Goal: Task Accomplishment & Management: Use online tool/utility

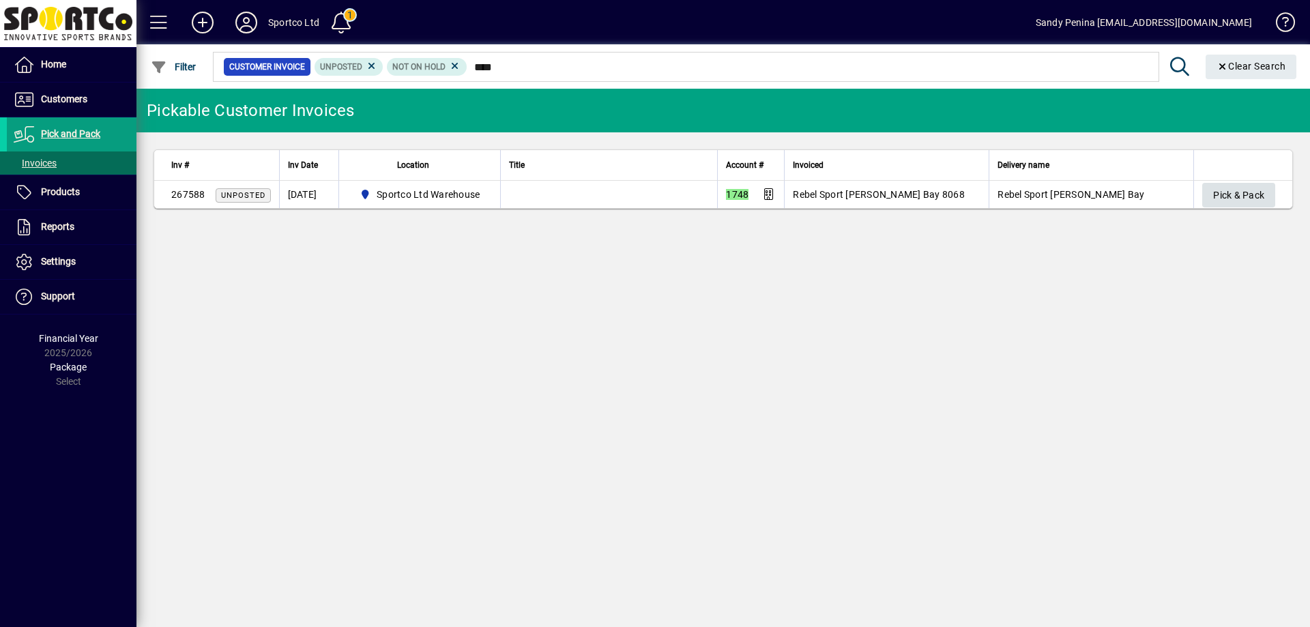
type input "****"
click at [1233, 192] on span "Pick & Pack" at bounding box center [1238, 195] width 51 height 23
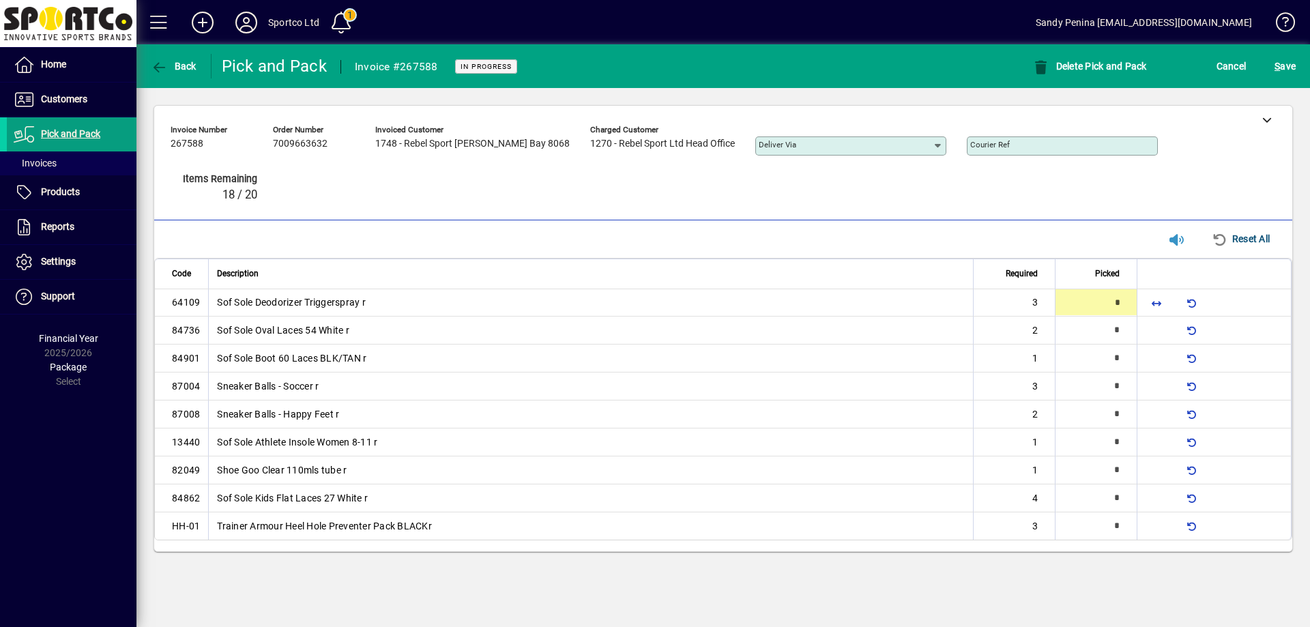
type input "*"
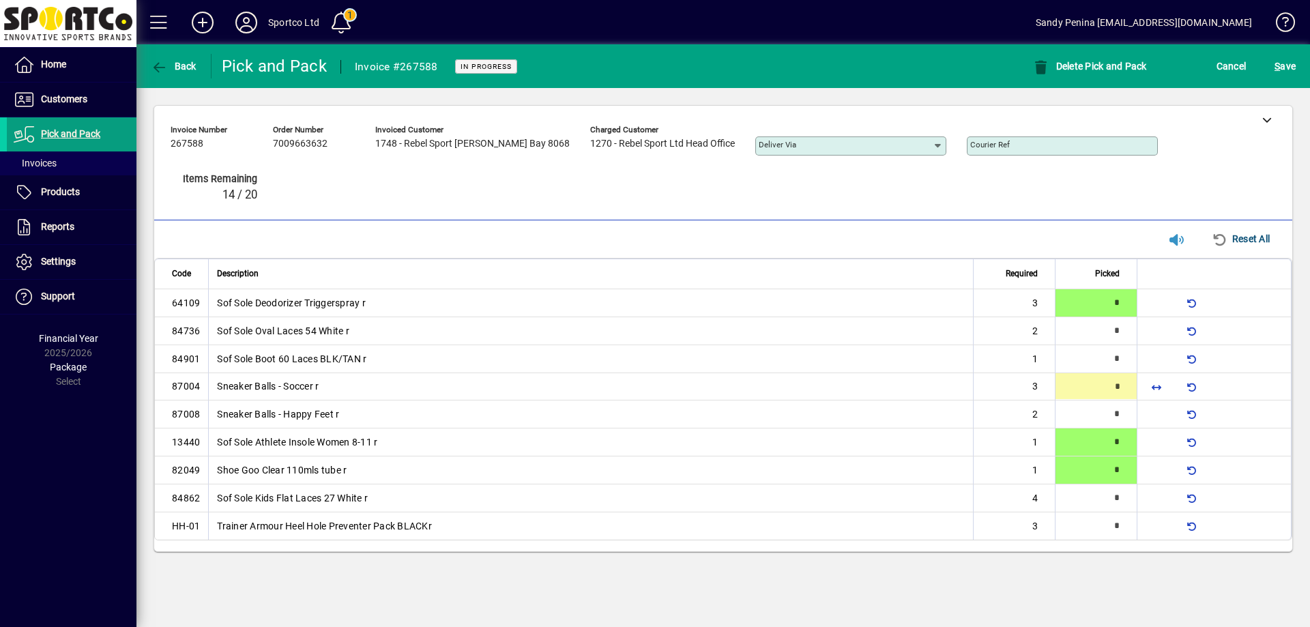
type input "*"
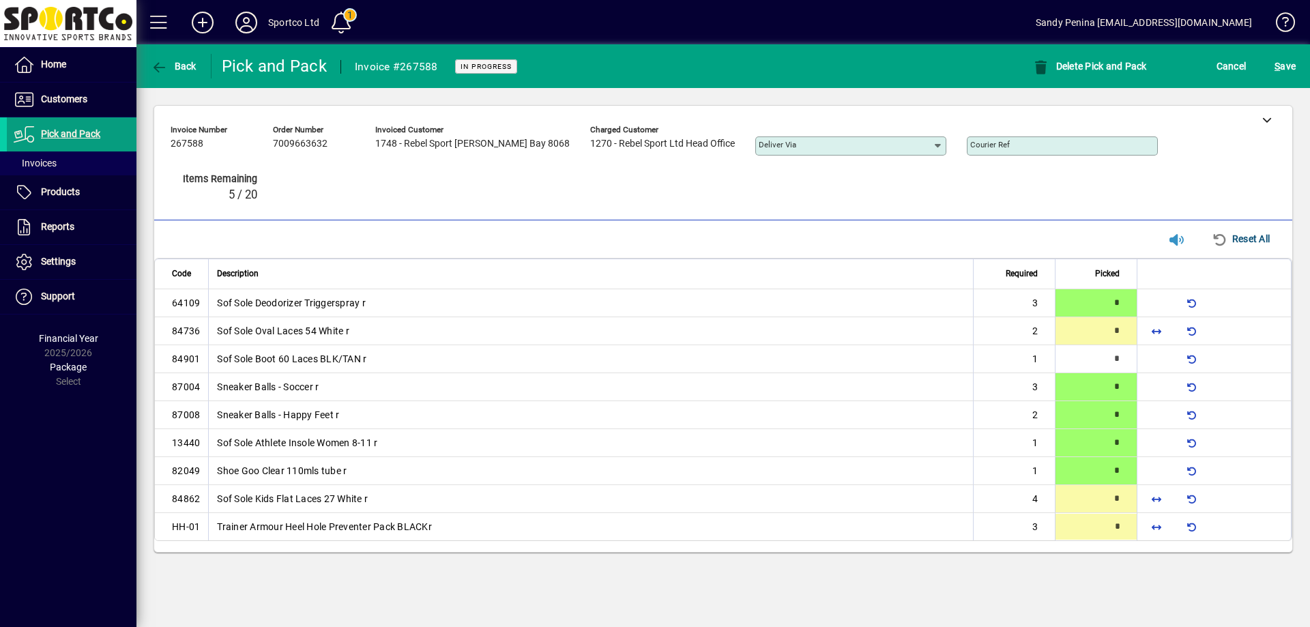
type input "*"
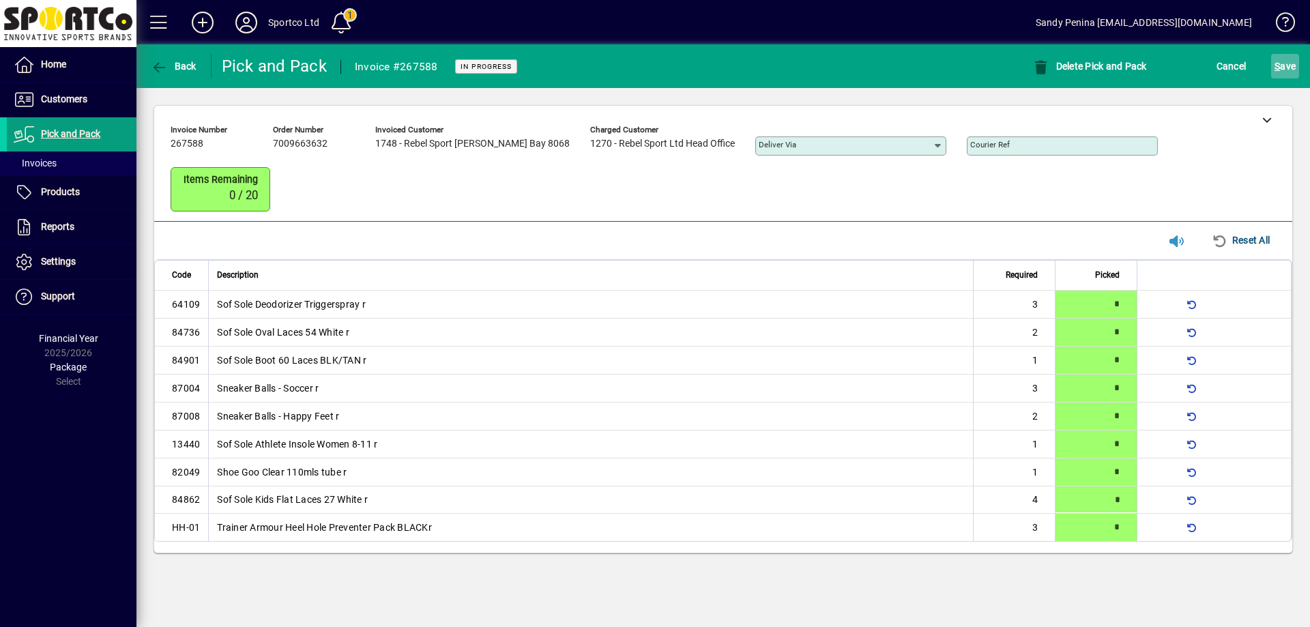
click at [1294, 64] on span "S ave" at bounding box center [1284, 66] width 21 height 22
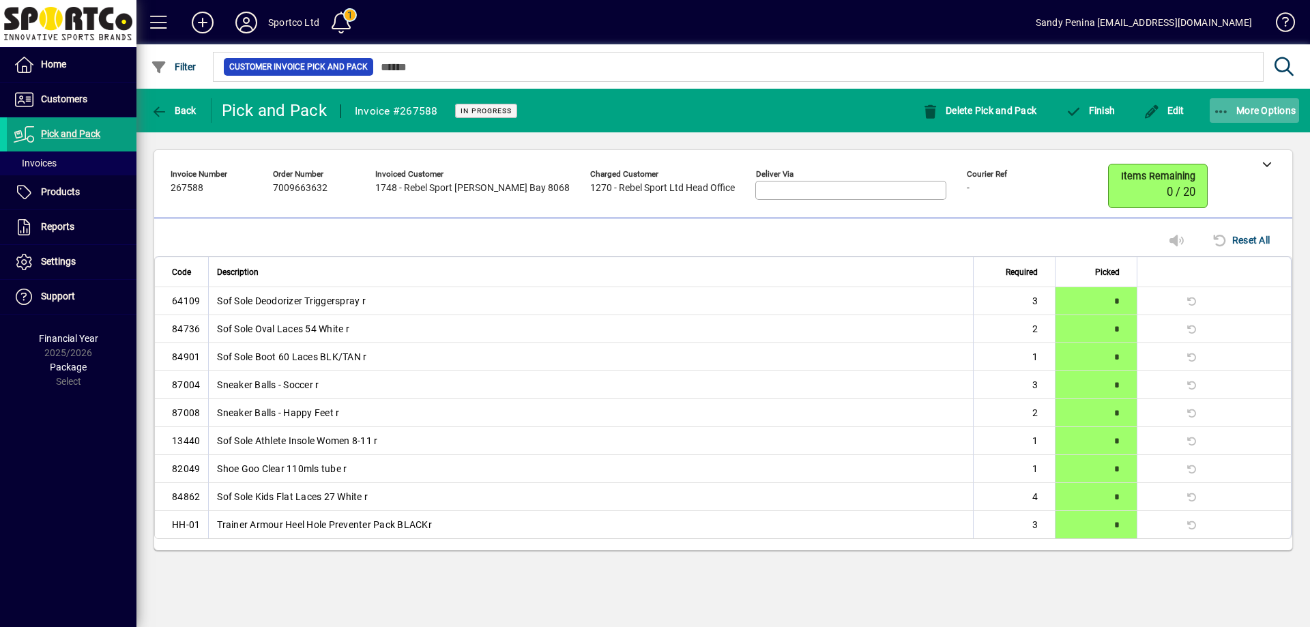
click at [1237, 104] on span "button" at bounding box center [1254, 110] width 90 height 33
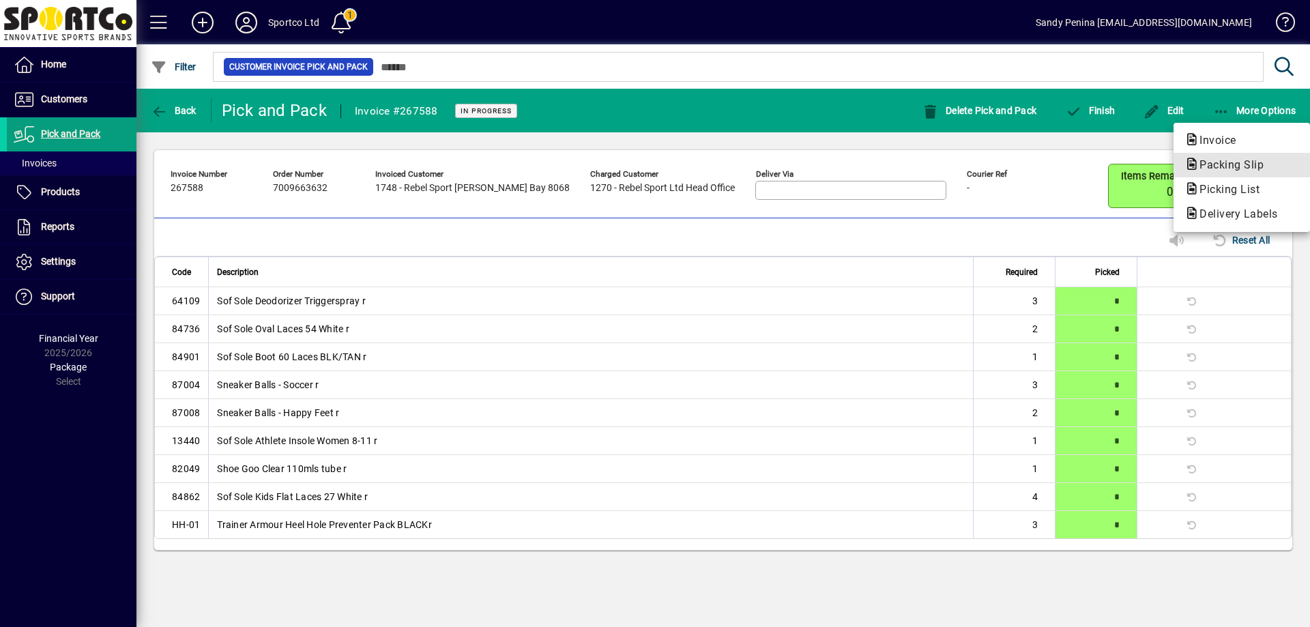
click at [1209, 156] on button "Packing Slip" at bounding box center [1241, 165] width 136 height 25
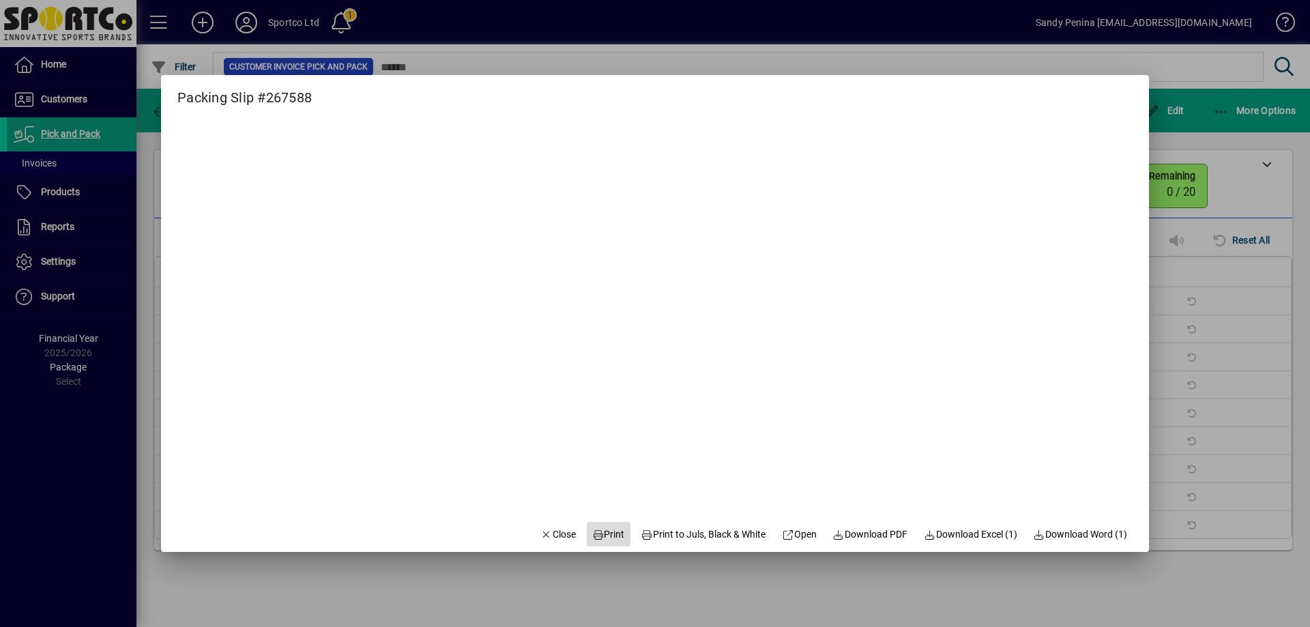
click at [592, 535] on icon at bounding box center [598, 535] width 12 height 10
click at [549, 536] on span "Close" at bounding box center [557, 534] width 35 height 14
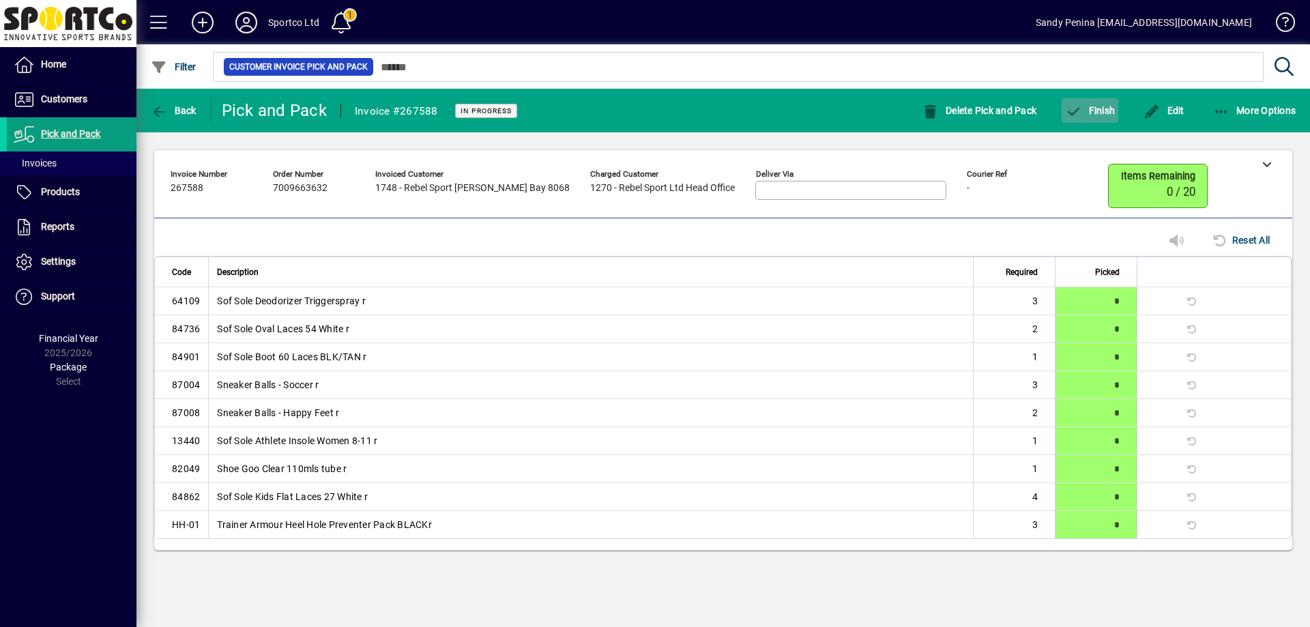
click at [1082, 106] on span "Finish" at bounding box center [1090, 110] width 50 height 11
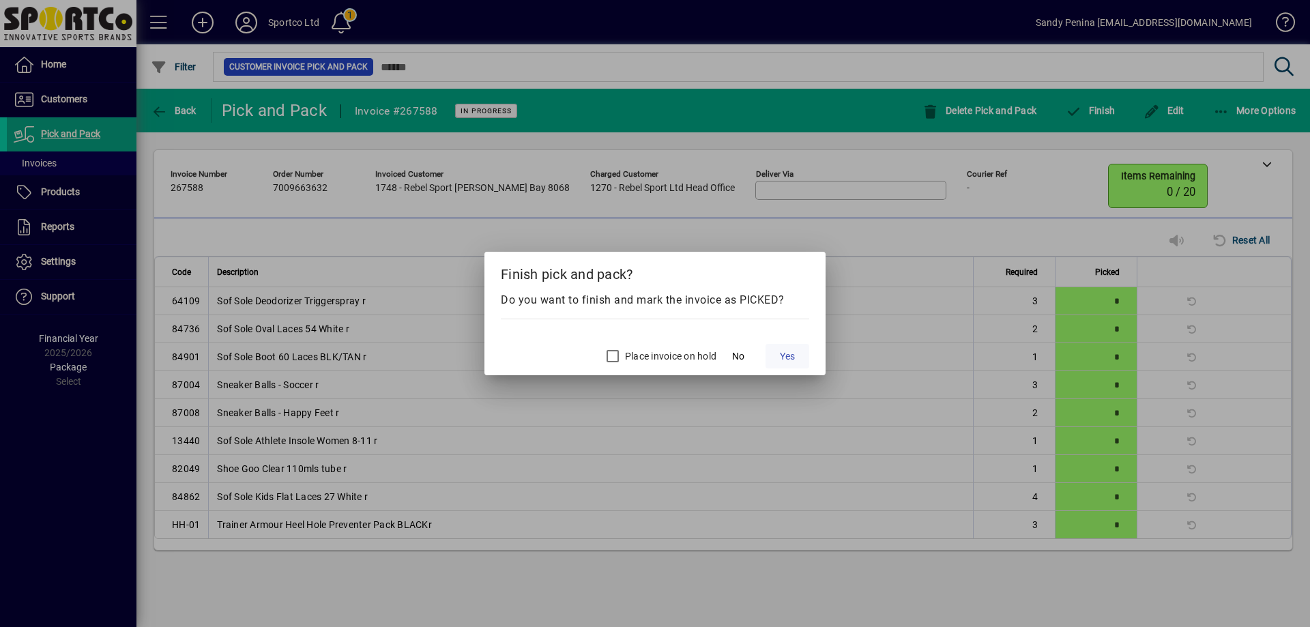
click at [782, 355] on span "Yes" at bounding box center [787, 356] width 15 height 14
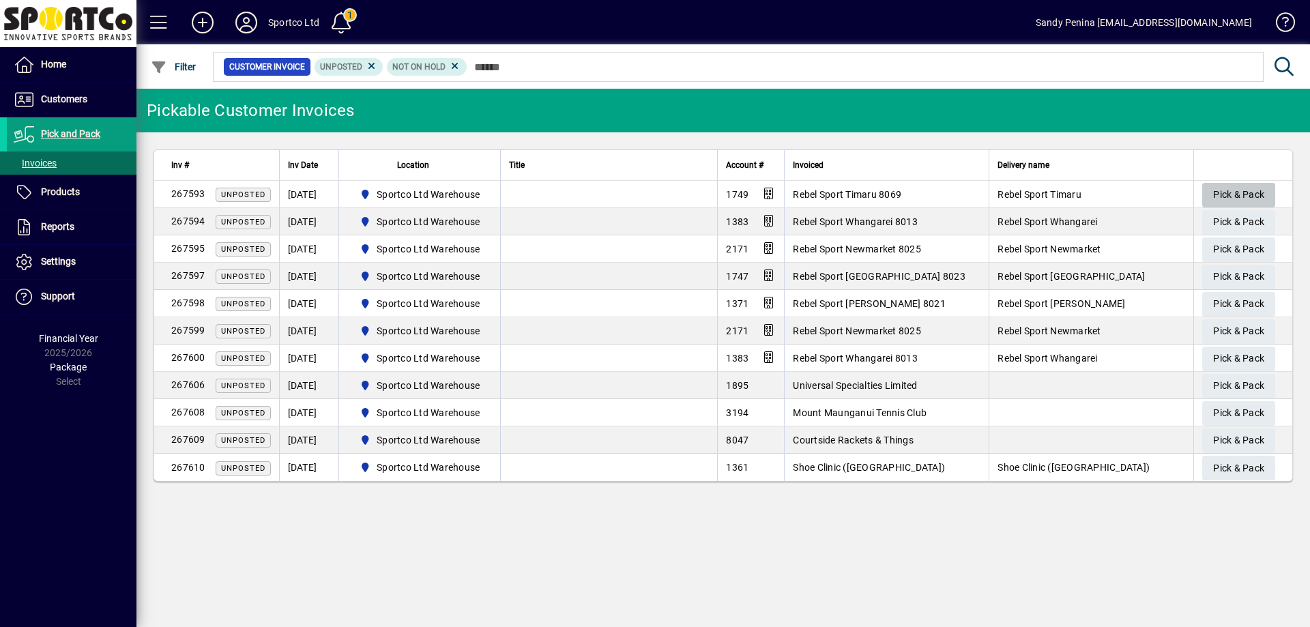
click at [1219, 193] on span "Pick & Pack" at bounding box center [1238, 194] width 51 height 23
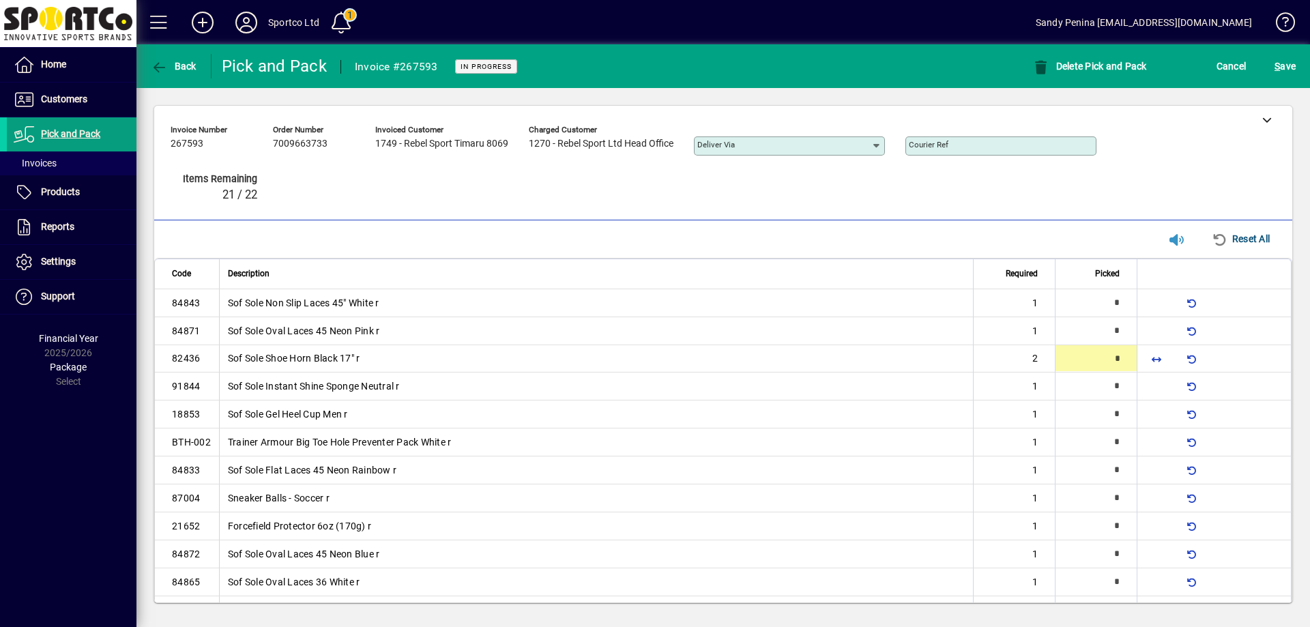
type input "*"
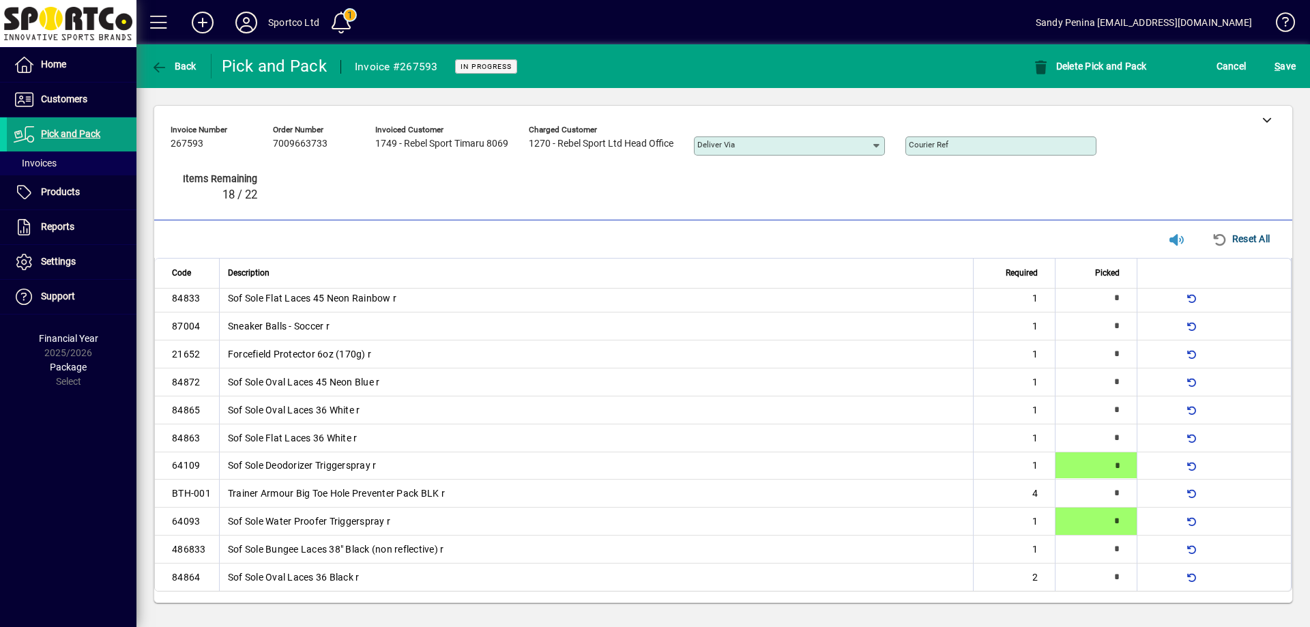
type input "*"
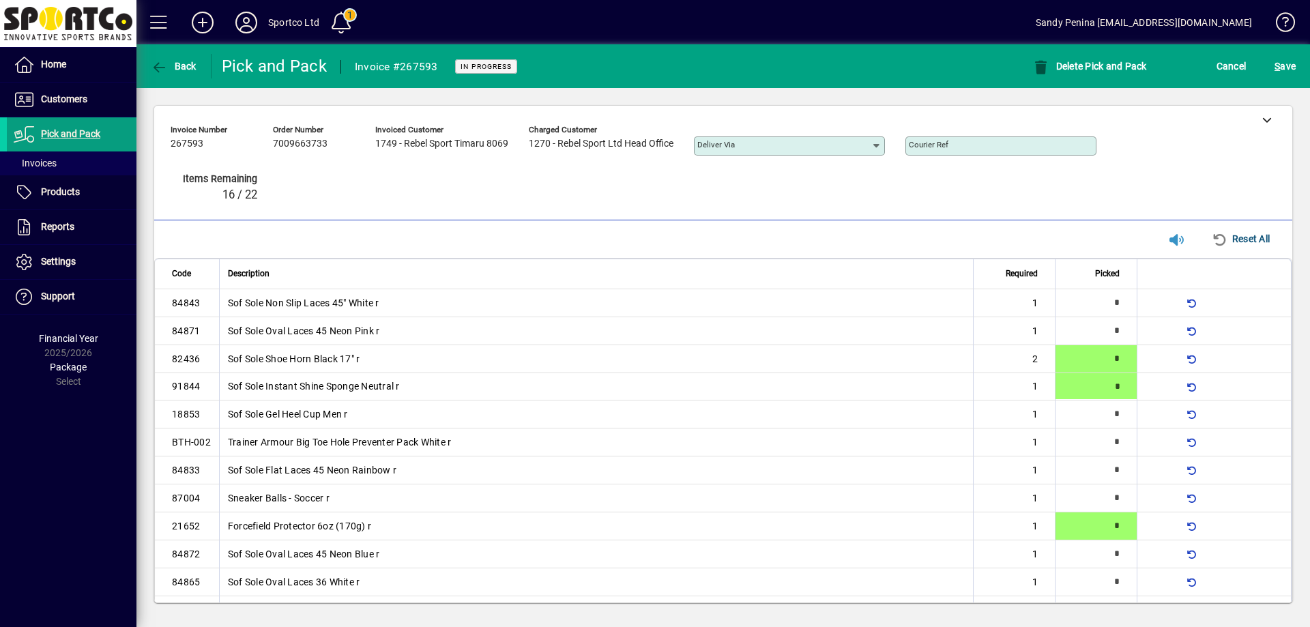
type input "*"
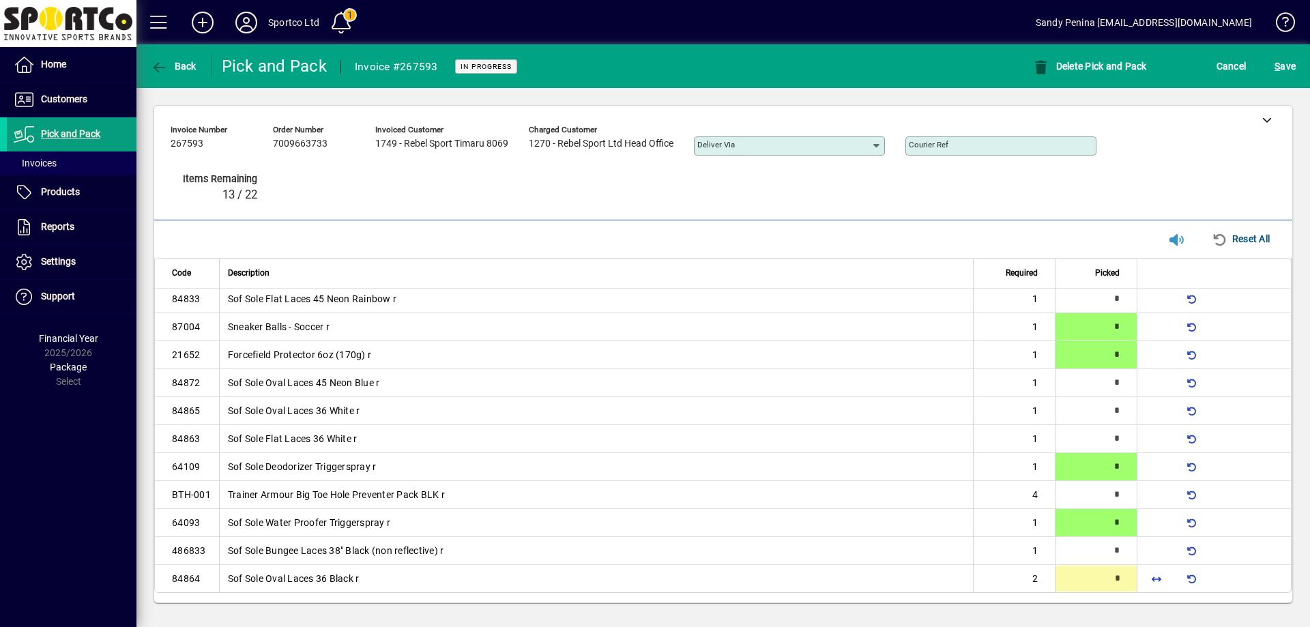
type input "*"
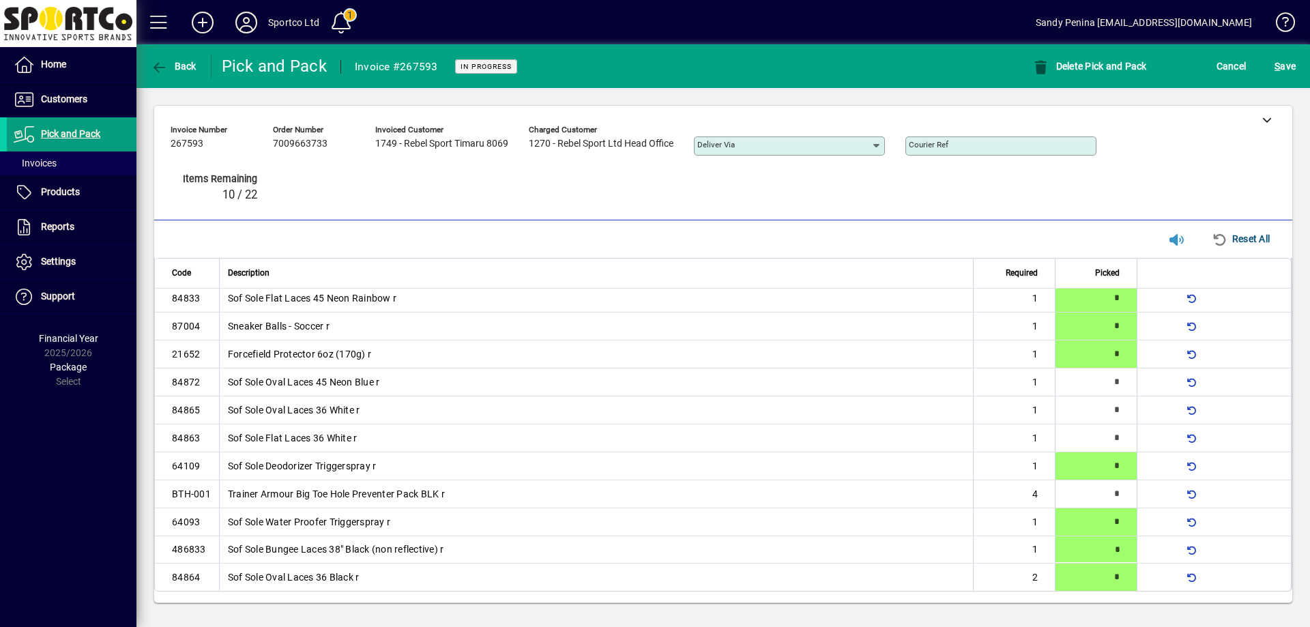
type input "*"
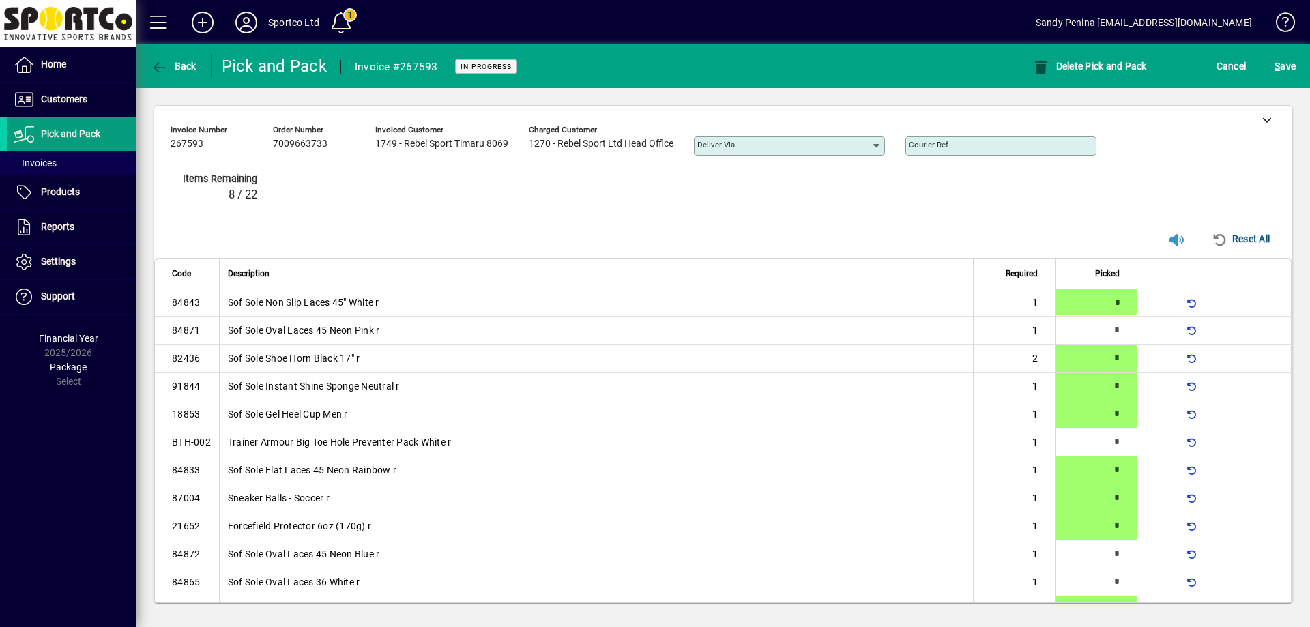
type input "*"
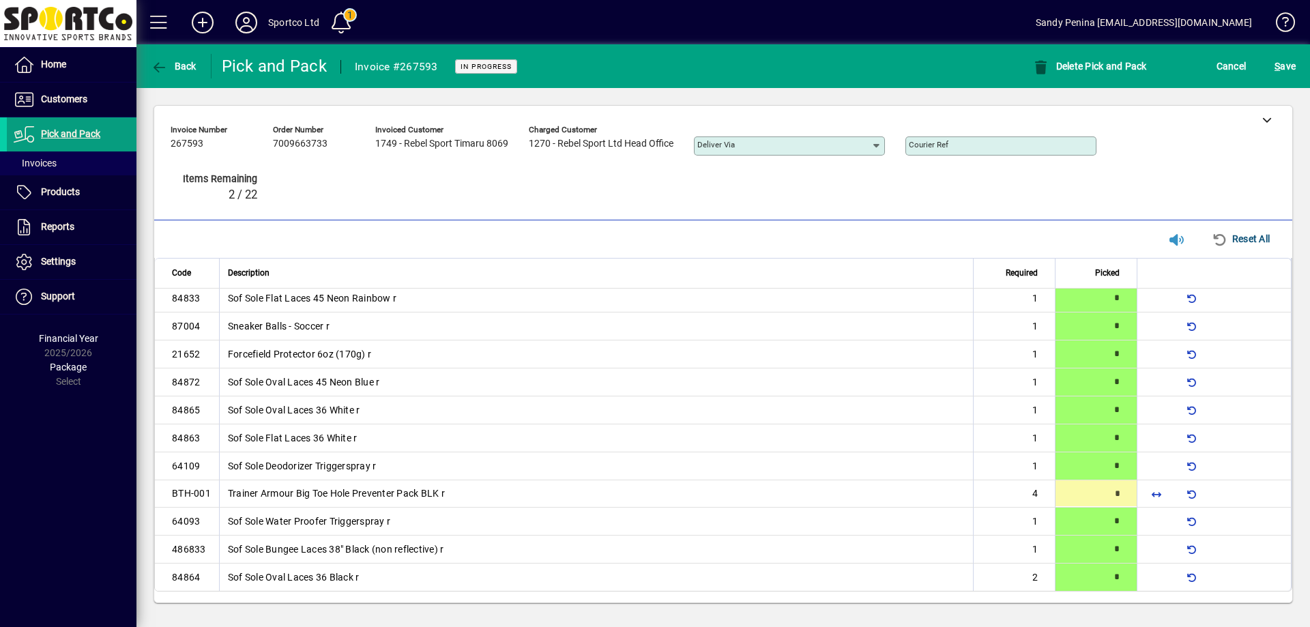
type input "*"
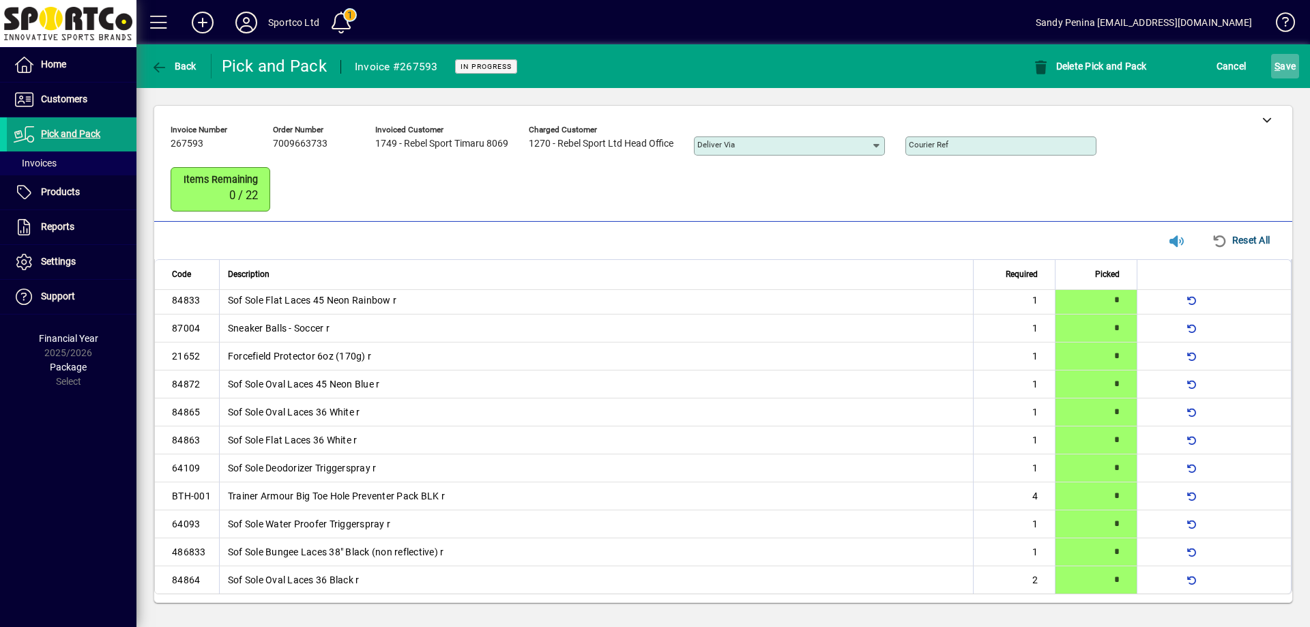
click at [1287, 57] on span "S ave" at bounding box center [1284, 66] width 21 height 22
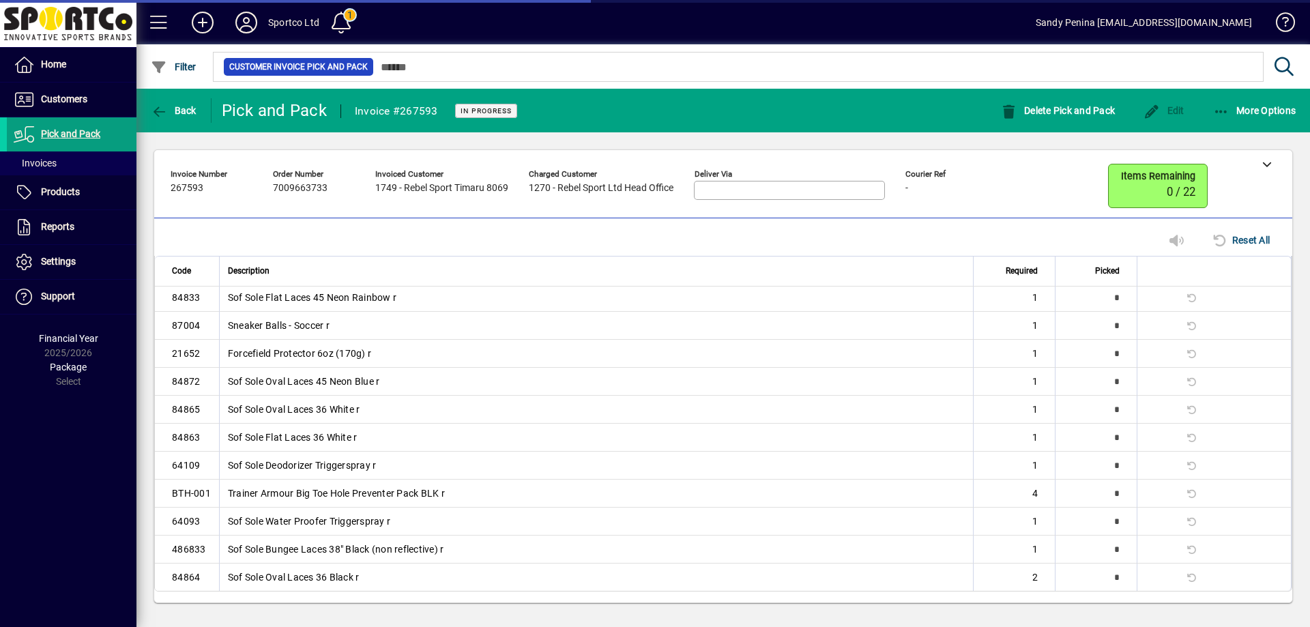
scroll to position [141, 0]
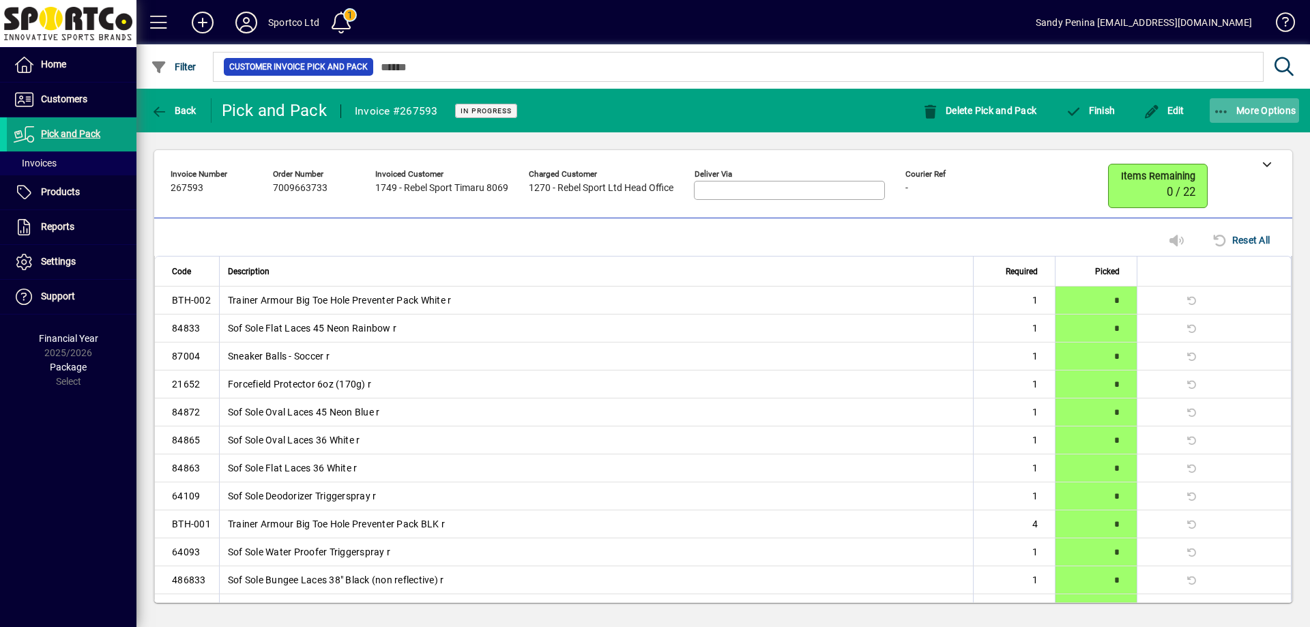
click at [1216, 114] on icon "button" at bounding box center [1221, 112] width 17 height 14
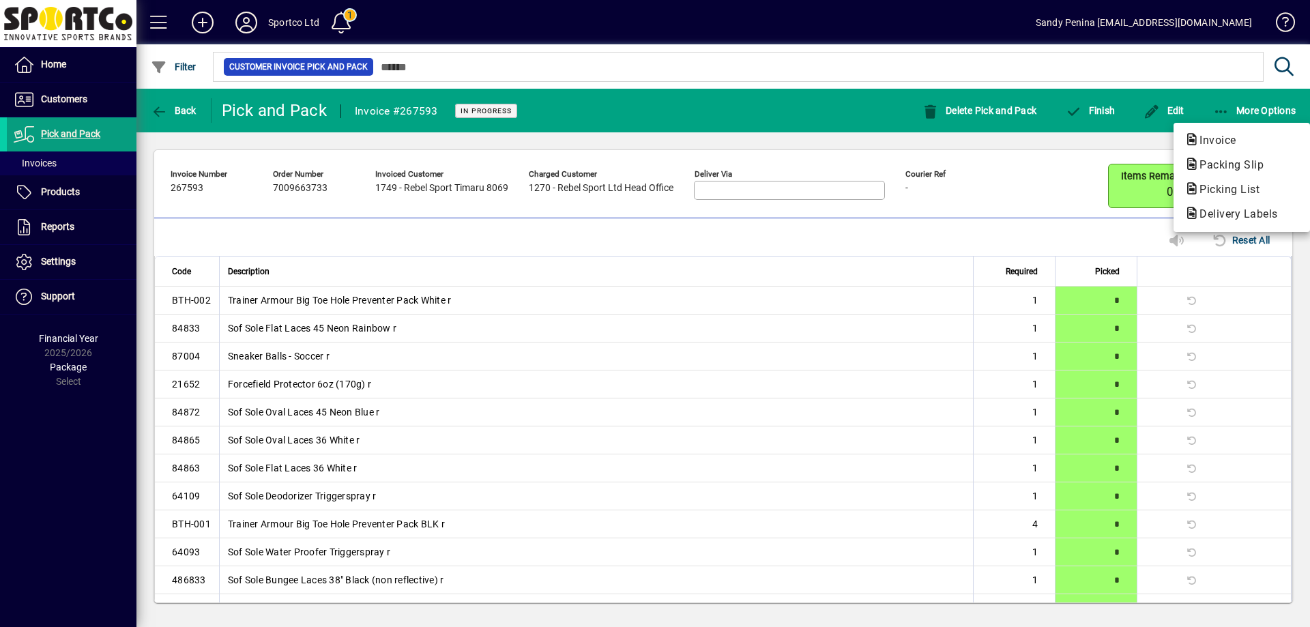
click at [1228, 165] on span "Packing Slip" at bounding box center [1227, 164] width 86 height 13
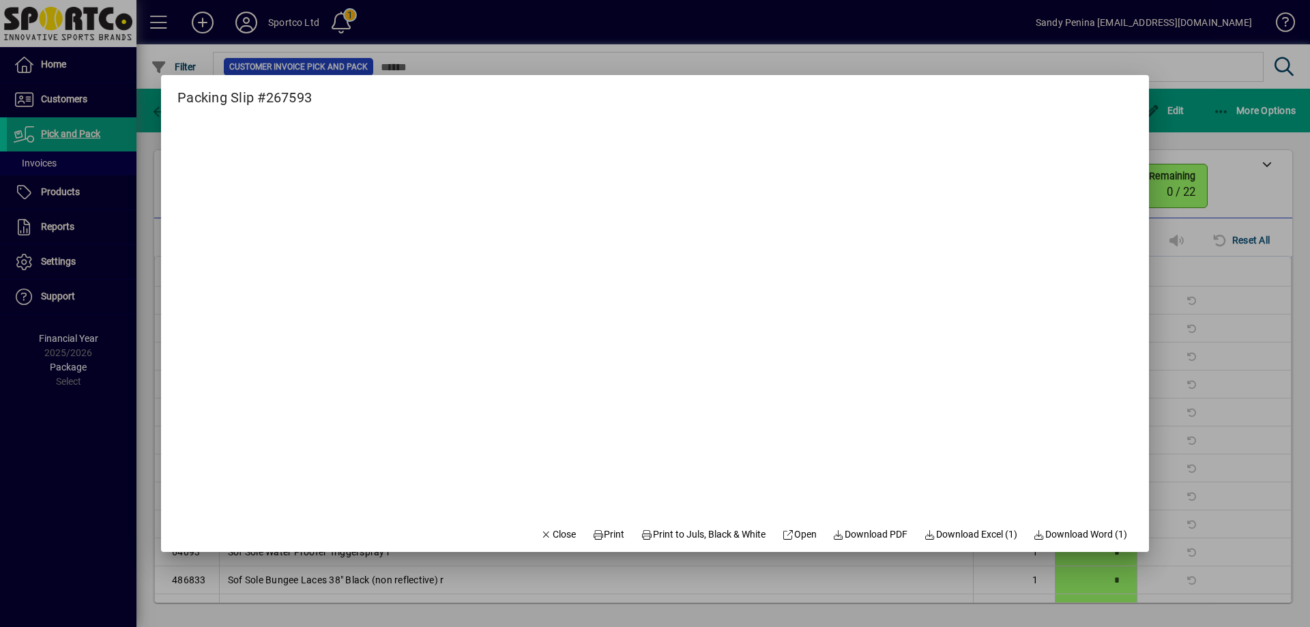
click at [618, 535] on mat-dialog-actions "Close Print Print to Juls, Black & White Open Download PDF Download Excel (1) D…" at bounding box center [833, 534] width 630 height 36
click at [610, 537] on span "Print" at bounding box center [608, 534] width 33 height 14
click at [557, 533] on span "Close" at bounding box center [557, 534] width 35 height 14
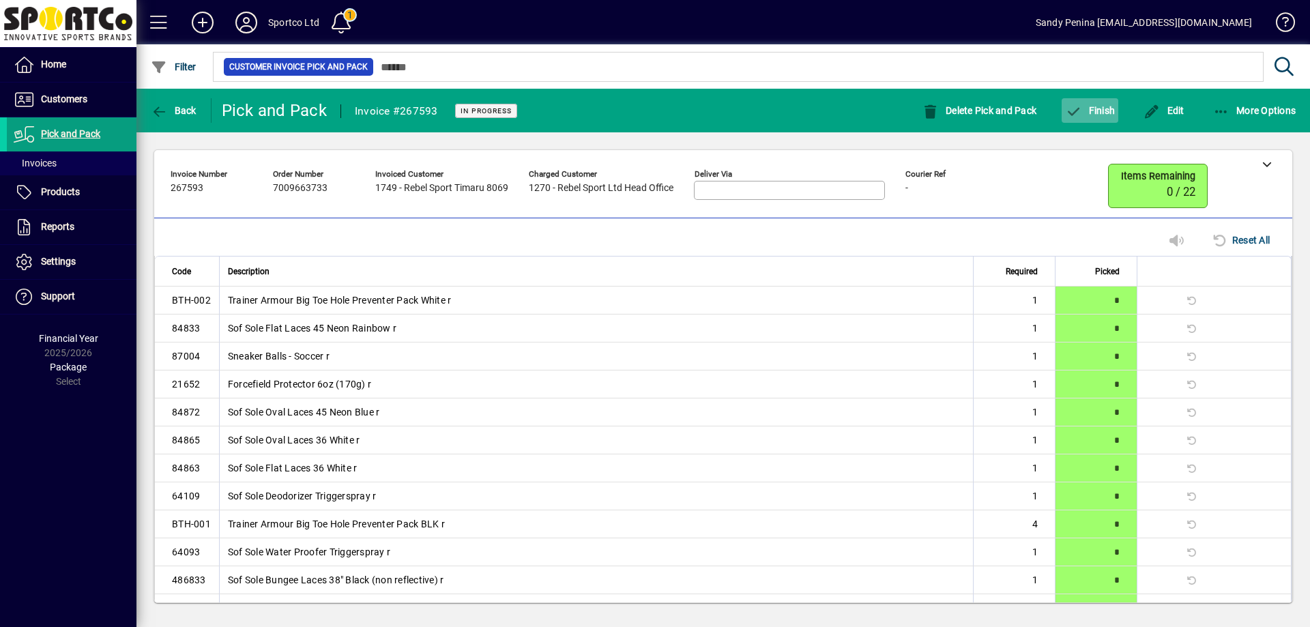
click at [1083, 126] on span "button" at bounding box center [1089, 110] width 57 height 33
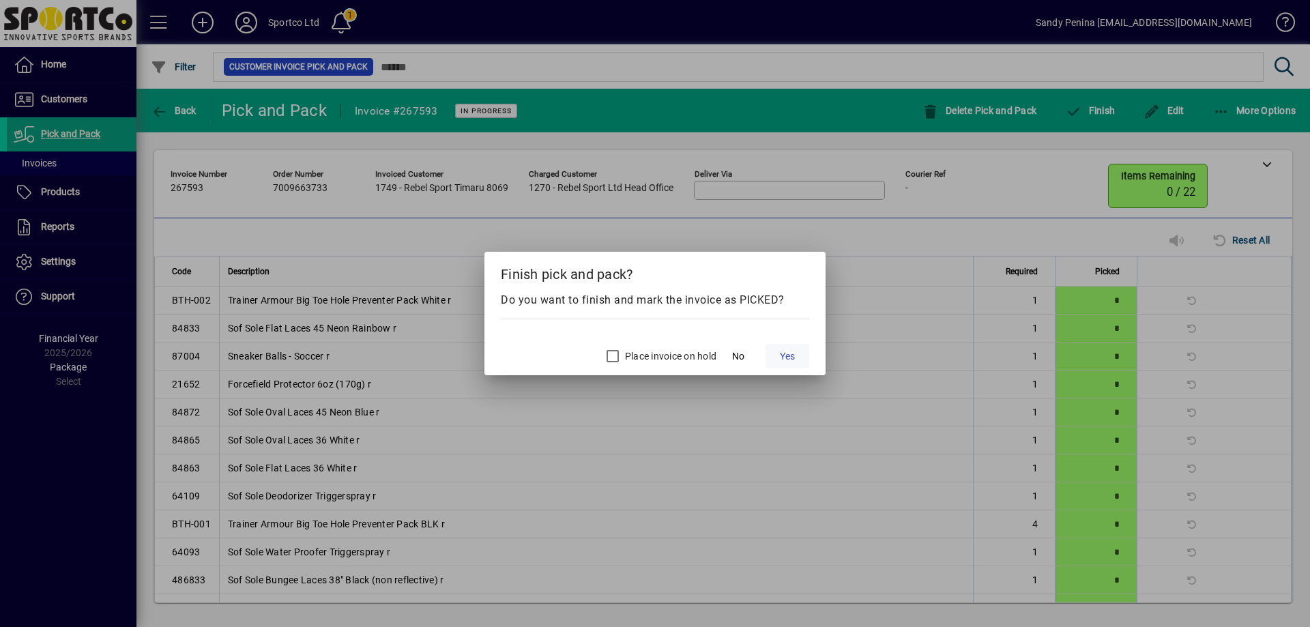
click at [795, 349] on span "Yes" at bounding box center [787, 356] width 15 height 14
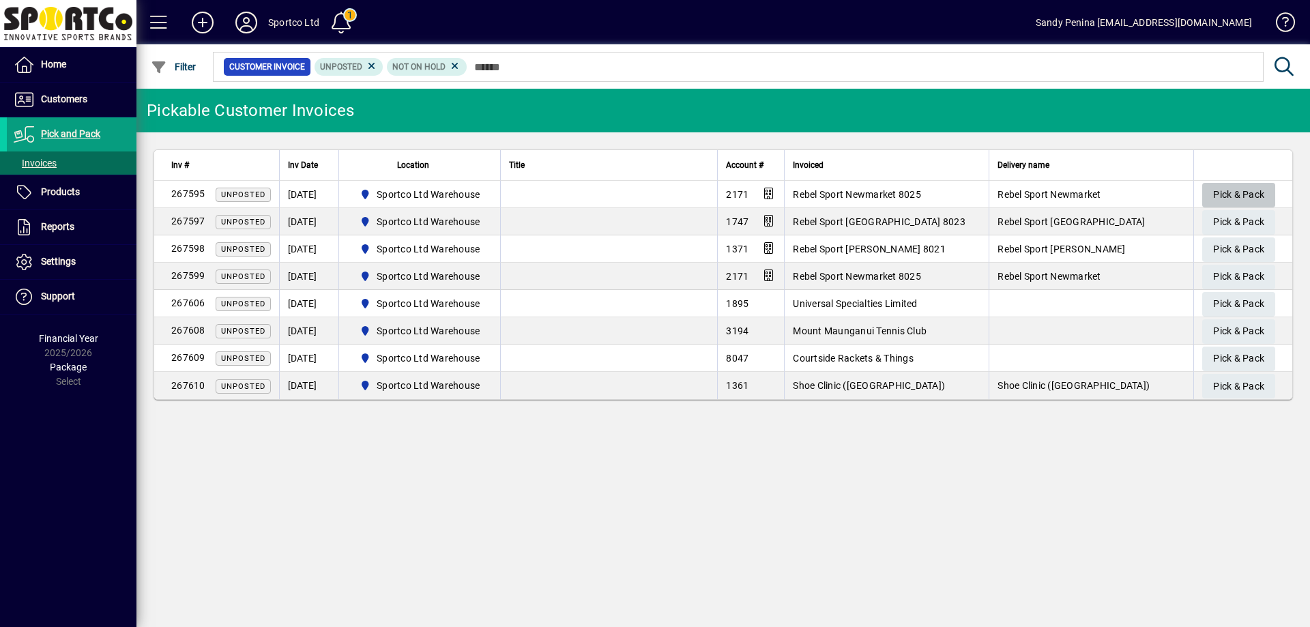
click at [1240, 190] on span "Pick & Pack" at bounding box center [1238, 194] width 51 height 23
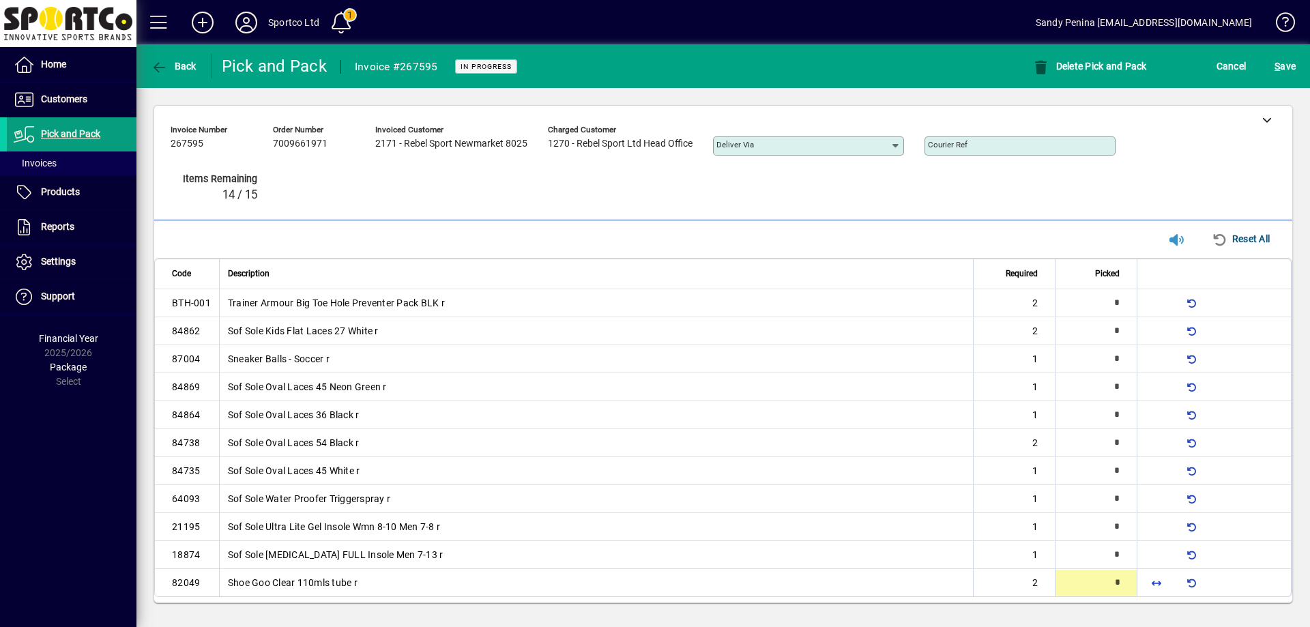
type input "*"
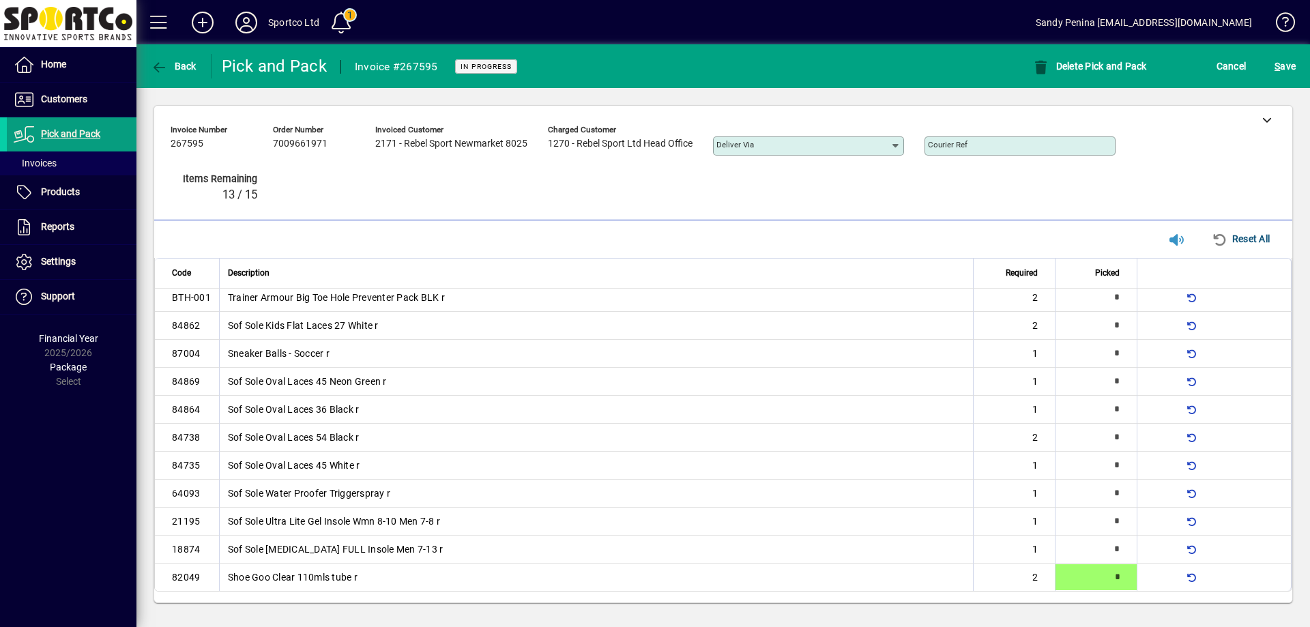
type input "*"
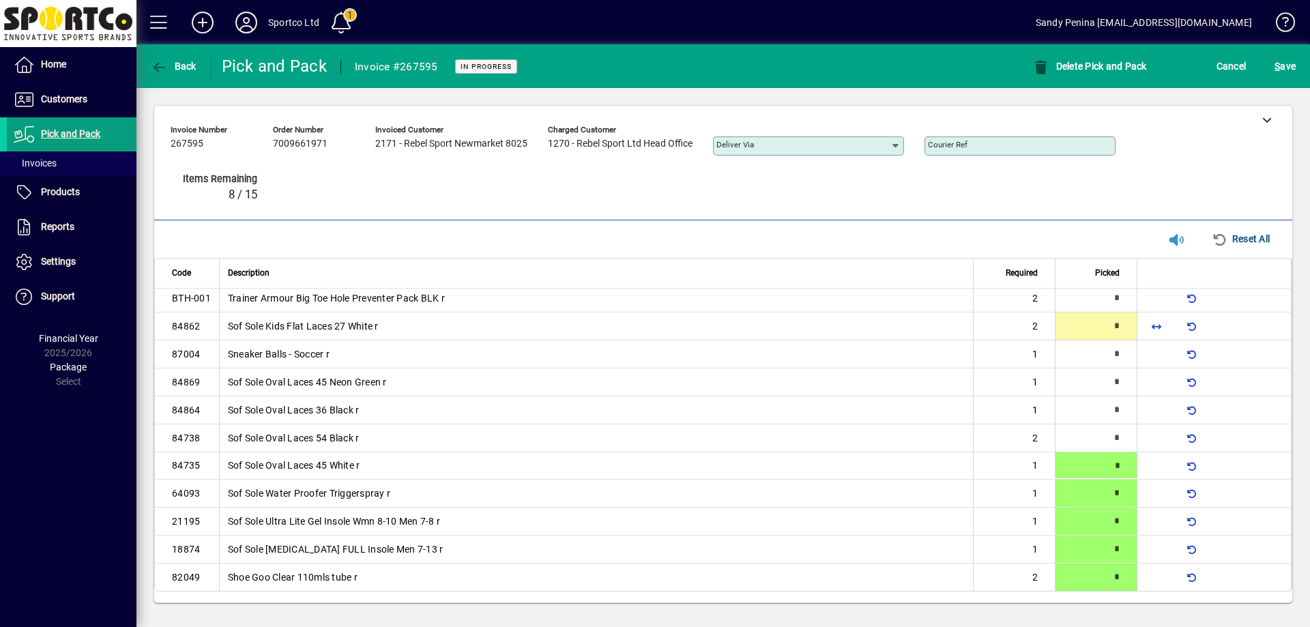
type input "*"
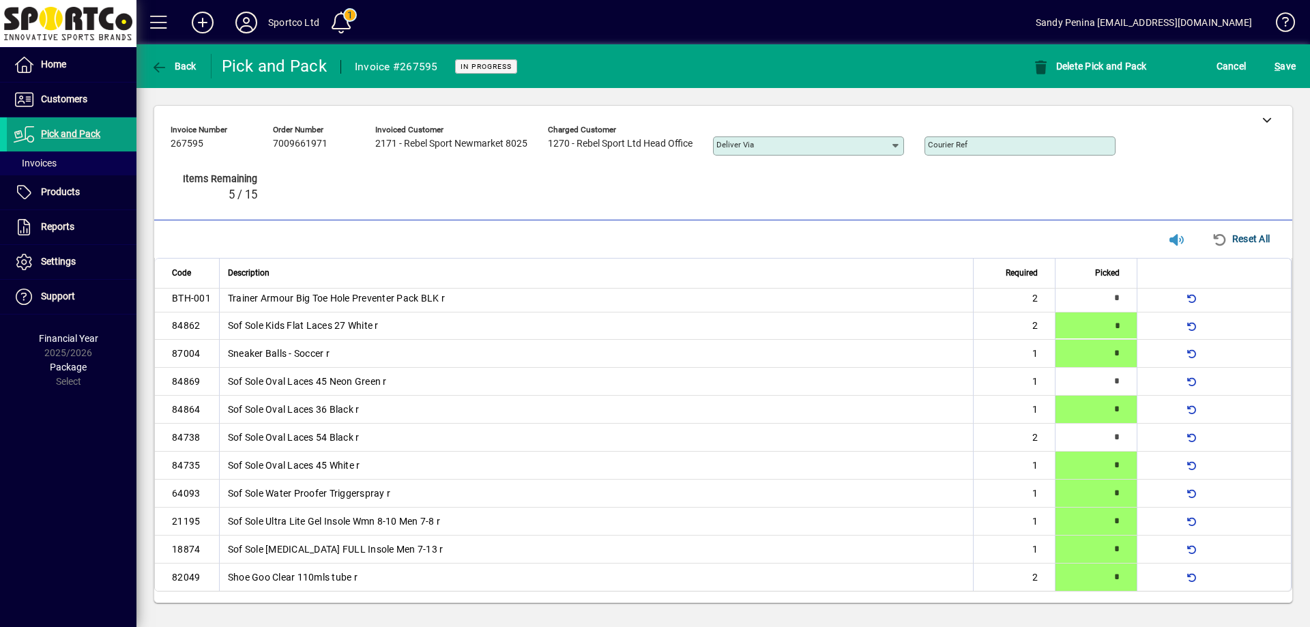
type input "*"
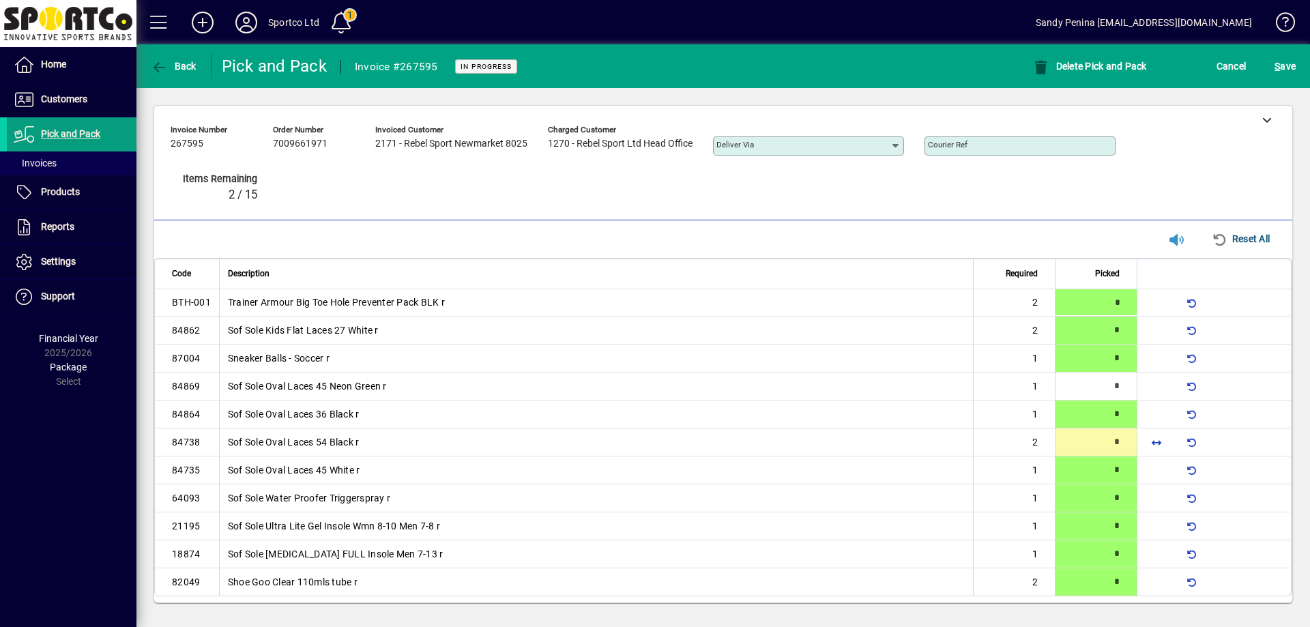
type input "*"
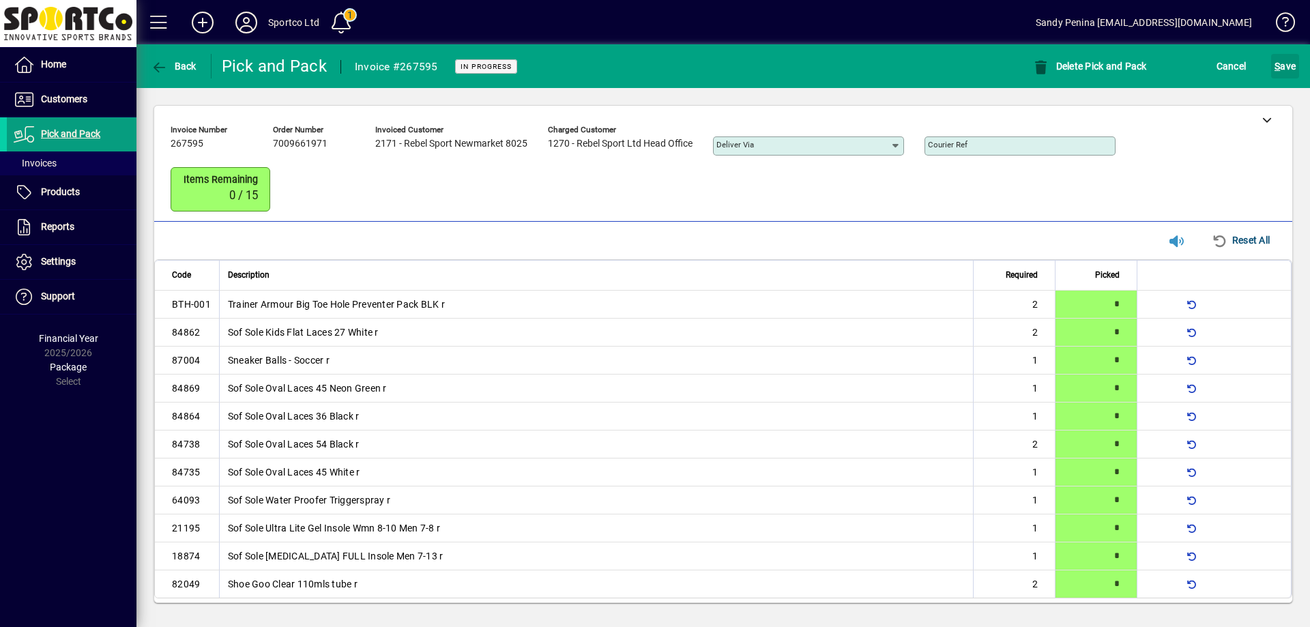
drag, startPoint x: 1288, startPoint y: 70, endPoint x: 1268, endPoint y: 139, distance: 72.5
click at [1290, 73] on span "S ave" at bounding box center [1284, 66] width 21 height 22
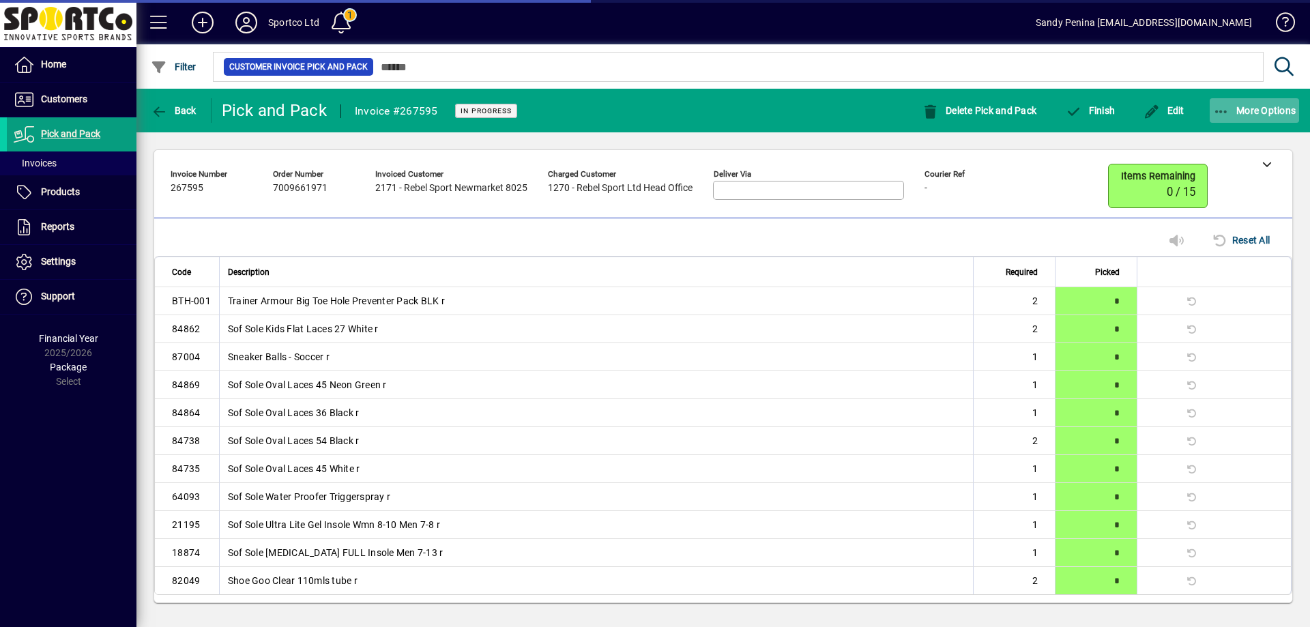
click at [1222, 116] on icon "button" at bounding box center [1221, 112] width 17 height 14
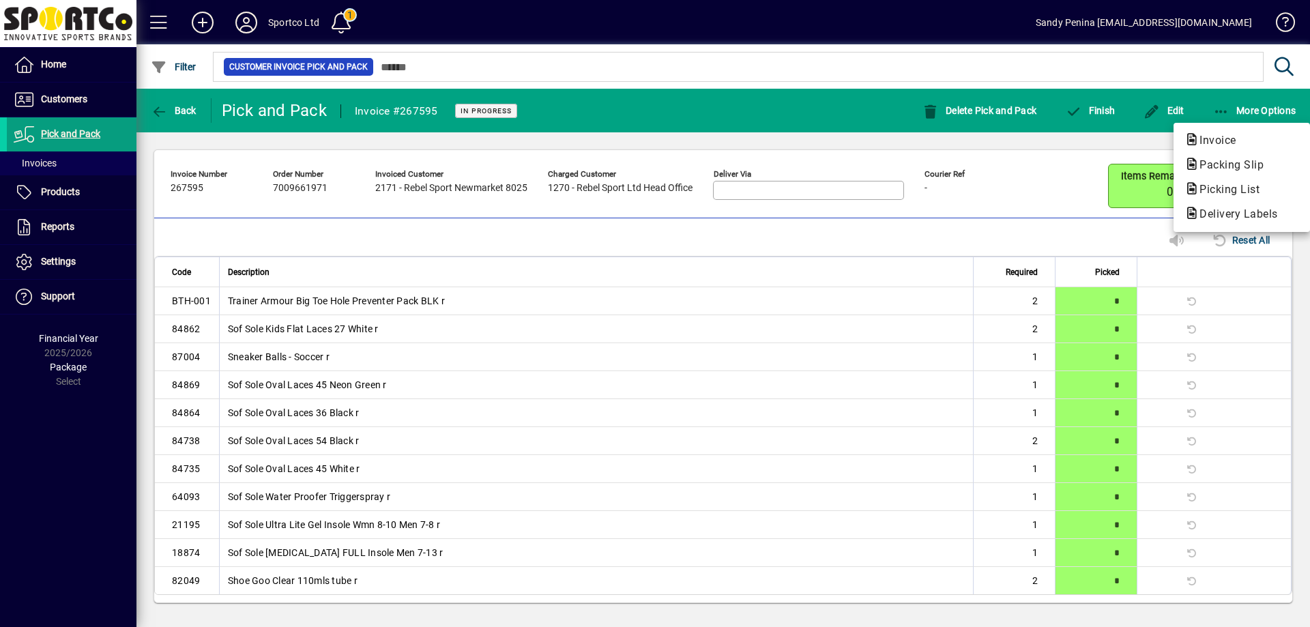
drag, startPoint x: 1235, startPoint y: 160, endPoint x: 1214, endPoint y: 156, distance: 20.9
click at [1233, 160] on span "Packing Slip" at bounding box center [1227, 164] width 86 height 13
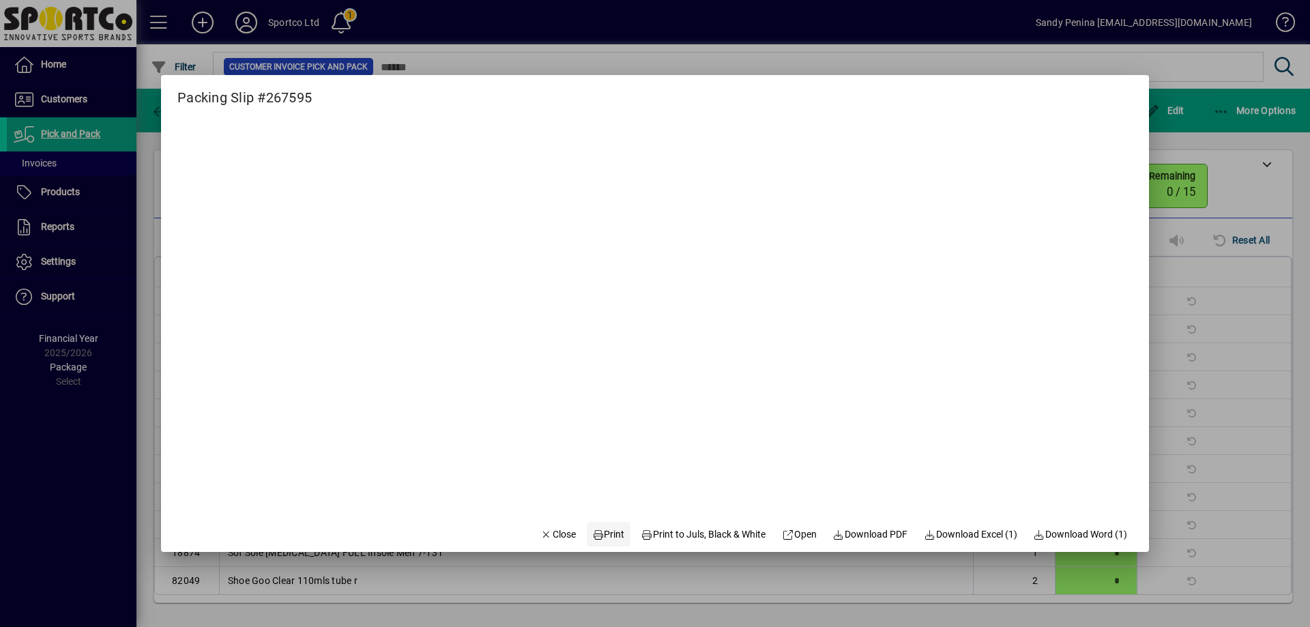
click at [601, 538] on span "Print" at bounding box center [608, 534] width 33 height 14
click at [556, 529] on span "Close" at bounding box center [557, 534] width 35 height 14
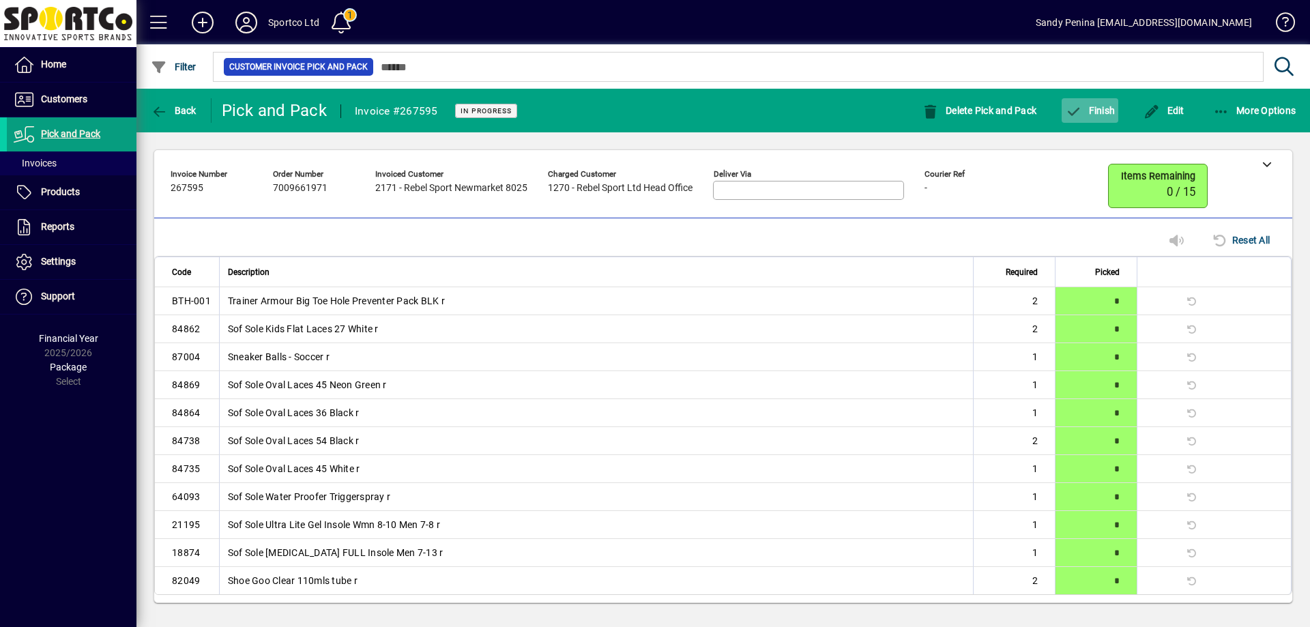
click at [1082, 117] on span "button" at bounding box center [1089, 110] width 57 height 33
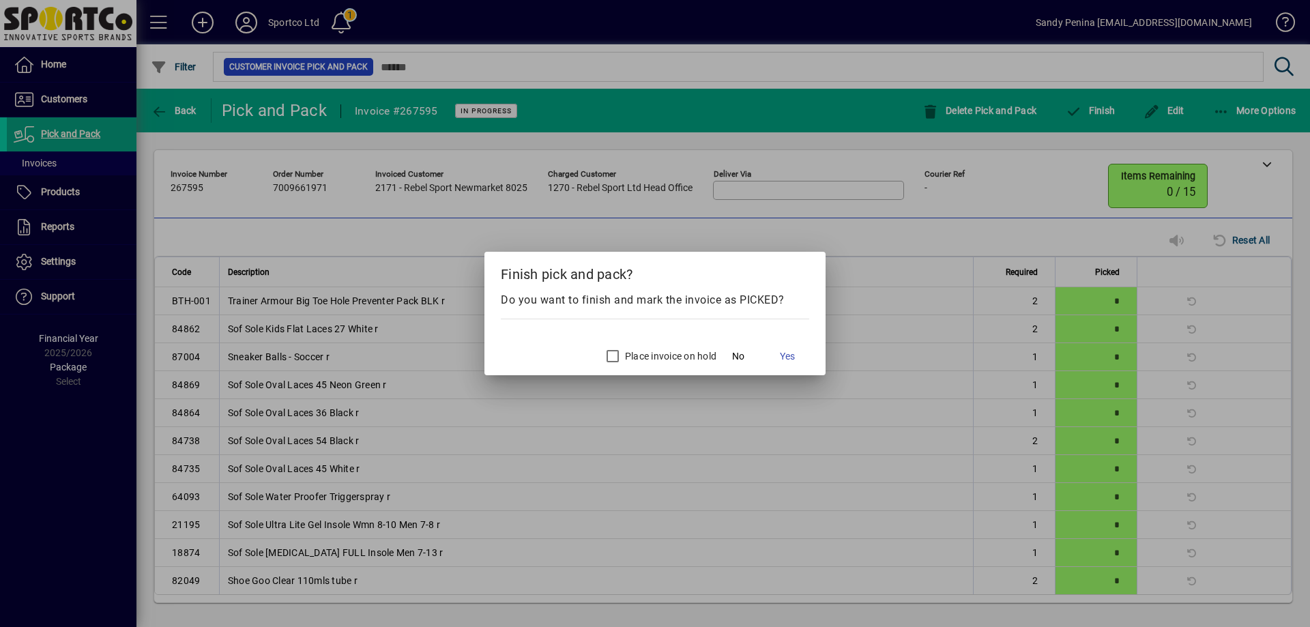
drag, startPoint x: 789, startPoint y: 364, endPoint x: 797, endPoint y: 377, distance: 14.8
click at [787, 361] on button "Yes" at bounding box center [787, 356] width 44 height 25
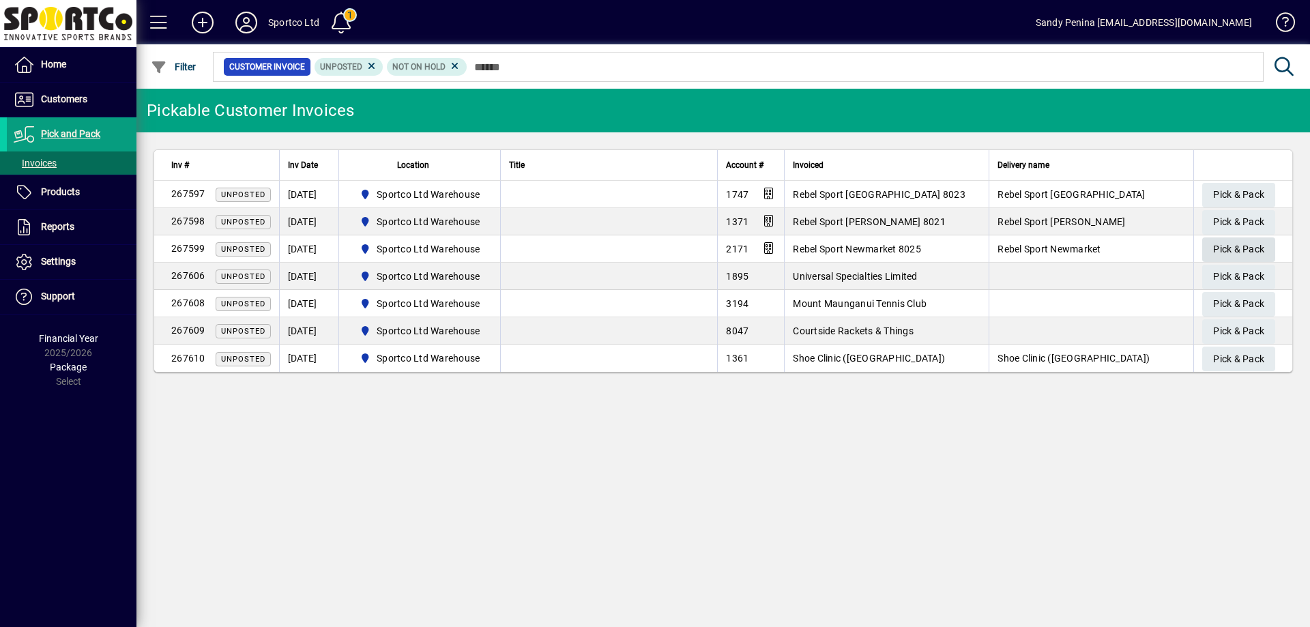
click at [1251, 256] on span "Pick & Pack" at bounding box center [1238, 249] width 51 height 23
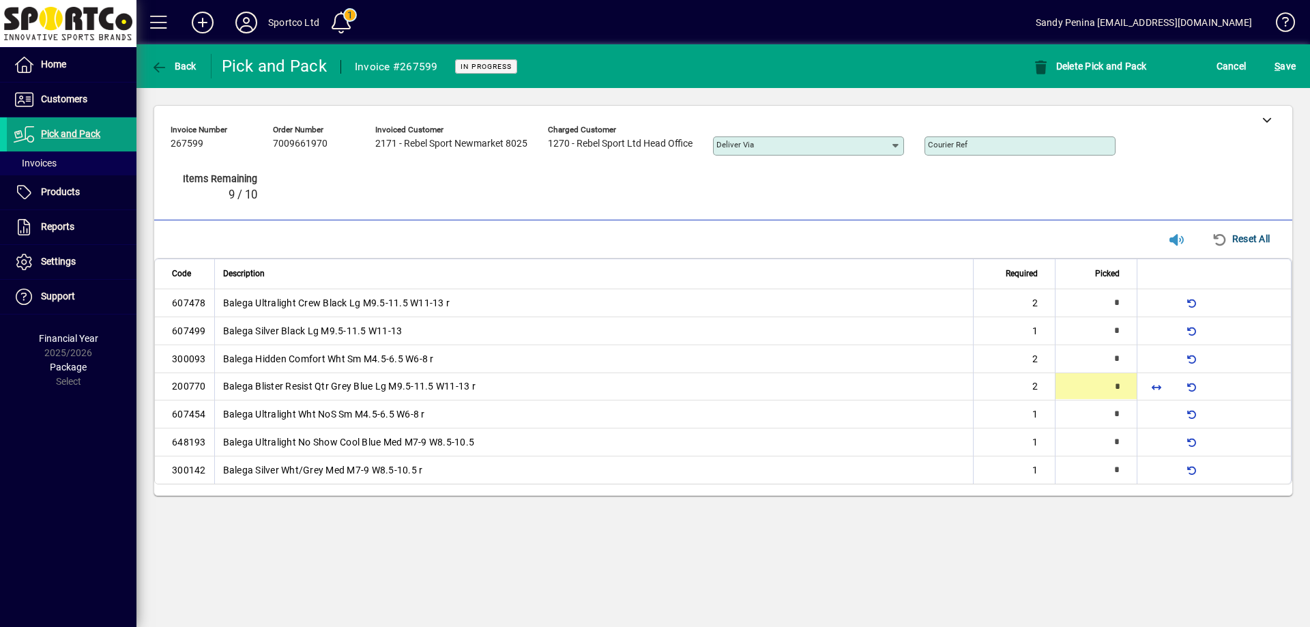
type input "*"
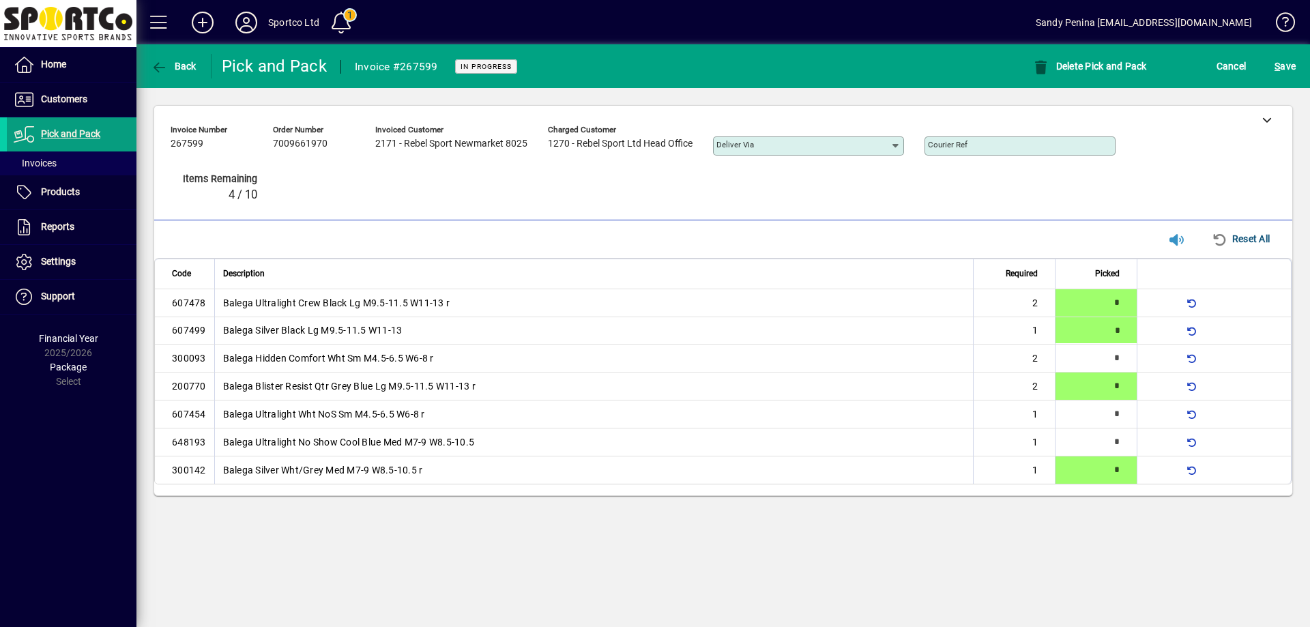
type input "*"
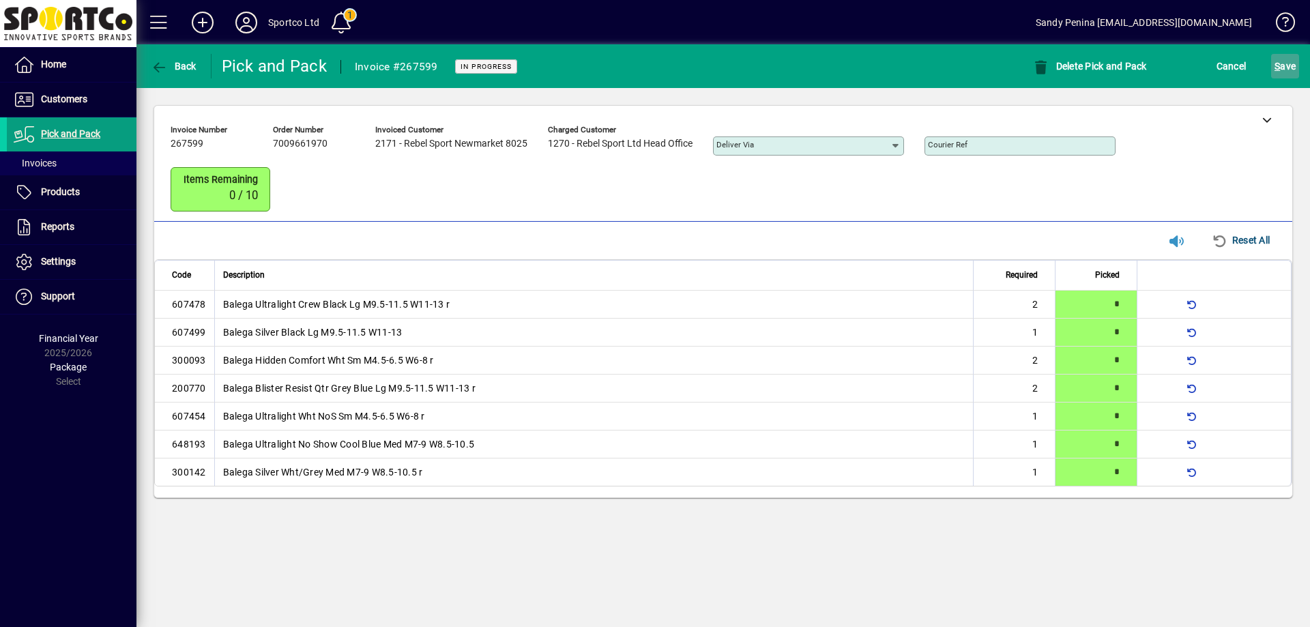
click at [1288, 56] on span "S ave" at bounding box center [1284, 66] width 21 height 22
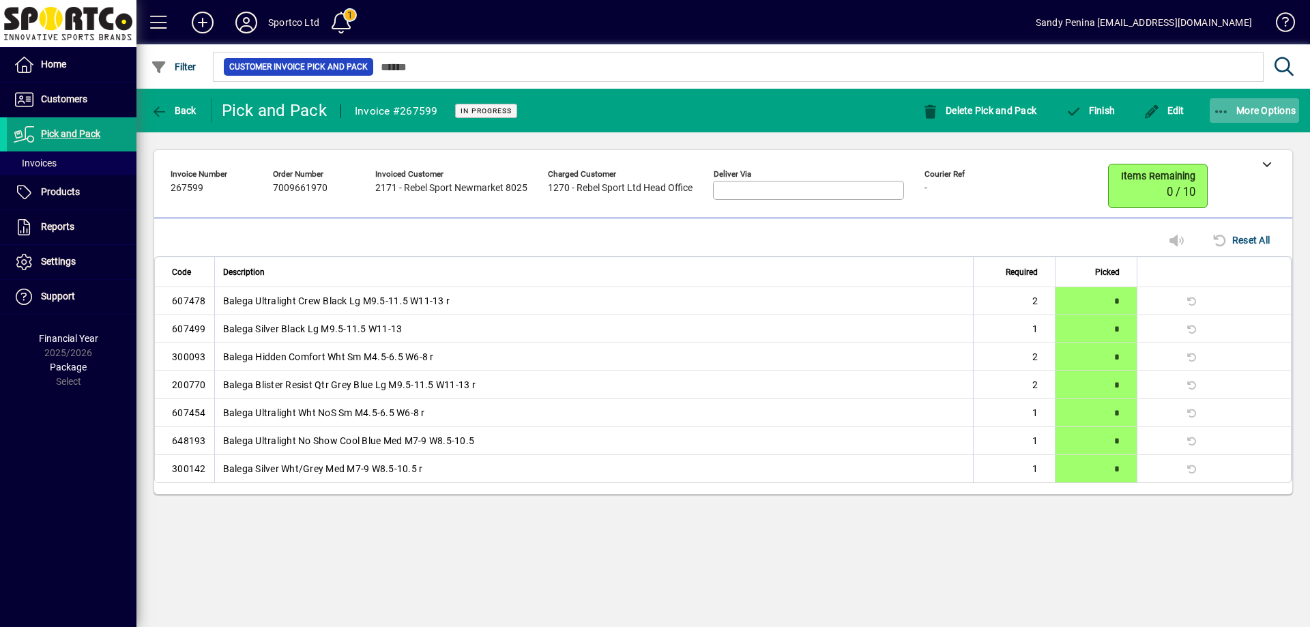
click at [1232, 115] on span "More Options" at bounding box center [1254, 110] width 83 height 11
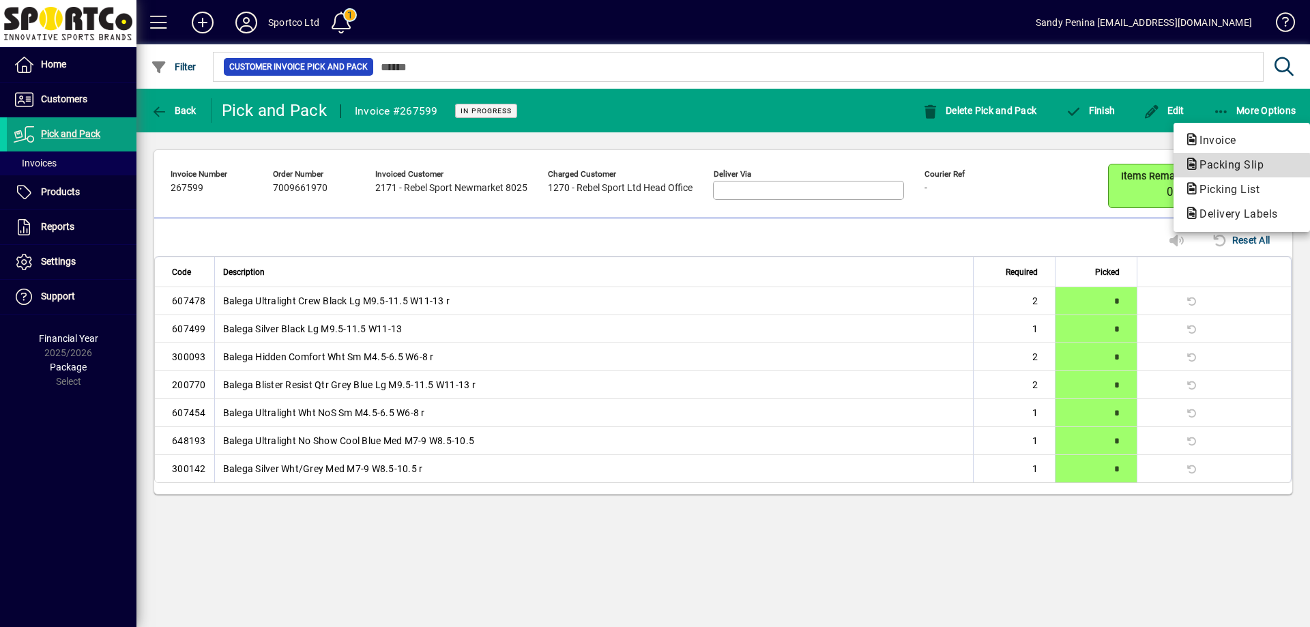
click at [1207, 166] on span "Packing Slip" at bounding box center [1227, 164] width 86 height 13
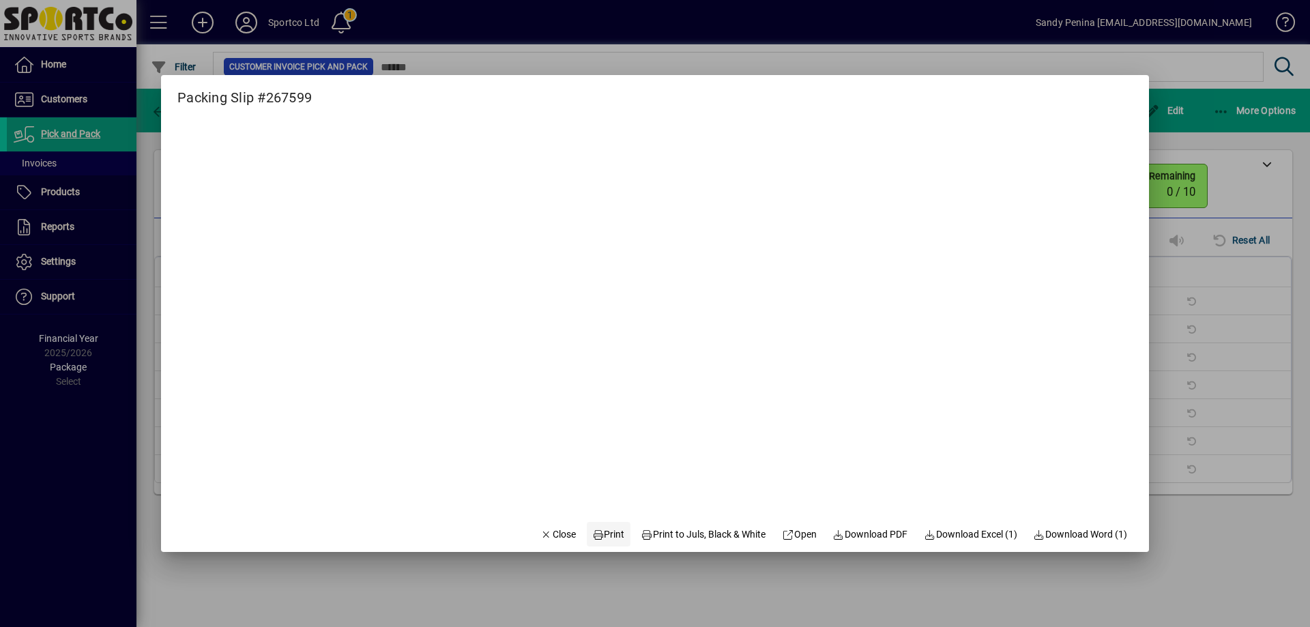
click at [596, 531] on span "Print" at bounding box center [608, 534] width 33 height 14
click at [553, 532] on span "Close" at bounding box center [557, 534] width 35 height 14
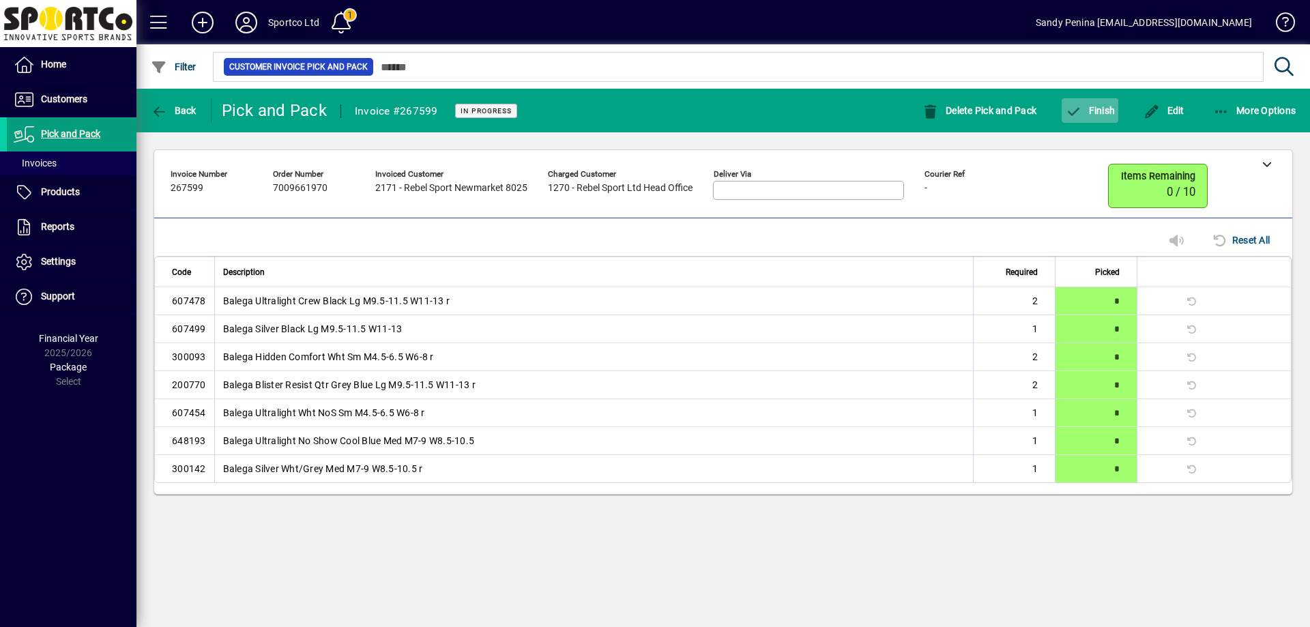
click at [1078, 108] on icon "button" at bounding box center [1073, 112] width 17 height 14
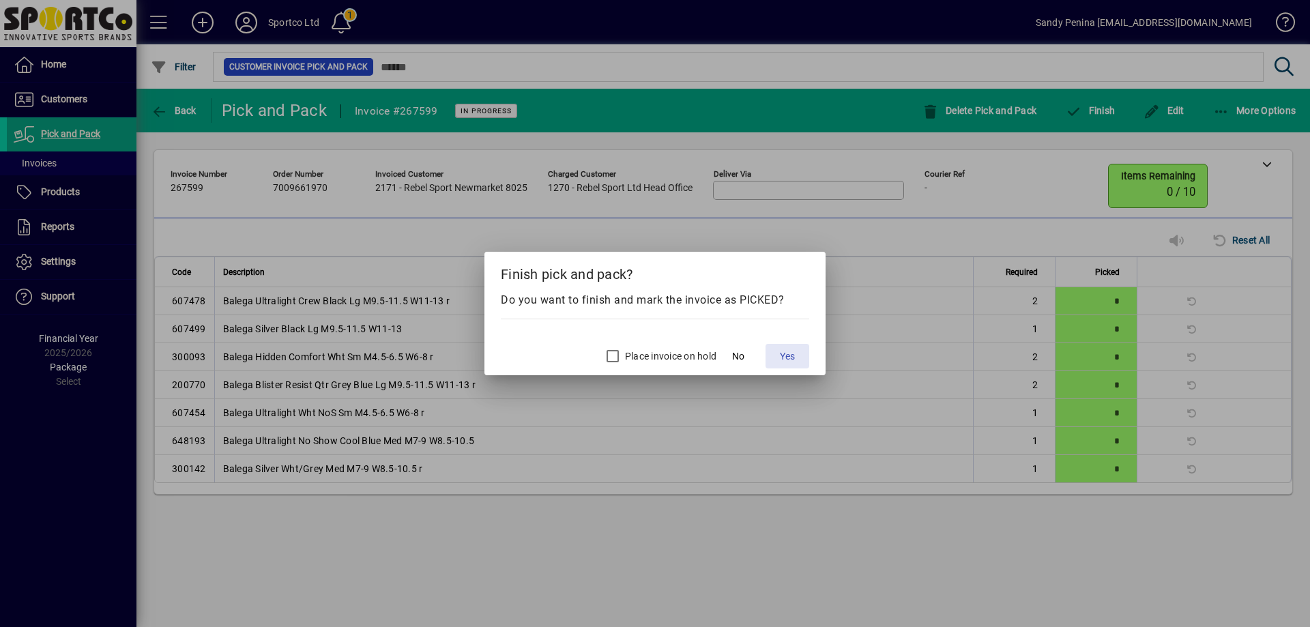
click at [780, 355] on span "Yes" at bounding box center [787, 356] width 15 height 14
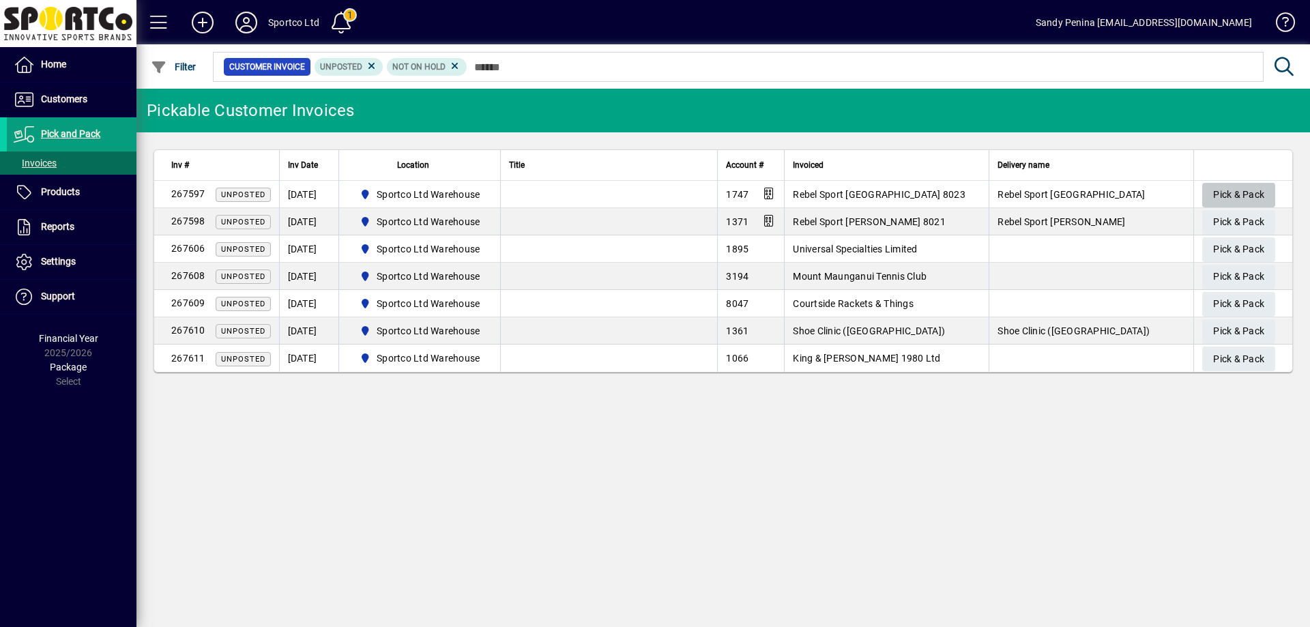
click at [1252, 196] on span "Pick & Pack" at bounding box center [1238, 194] width 51 height 23
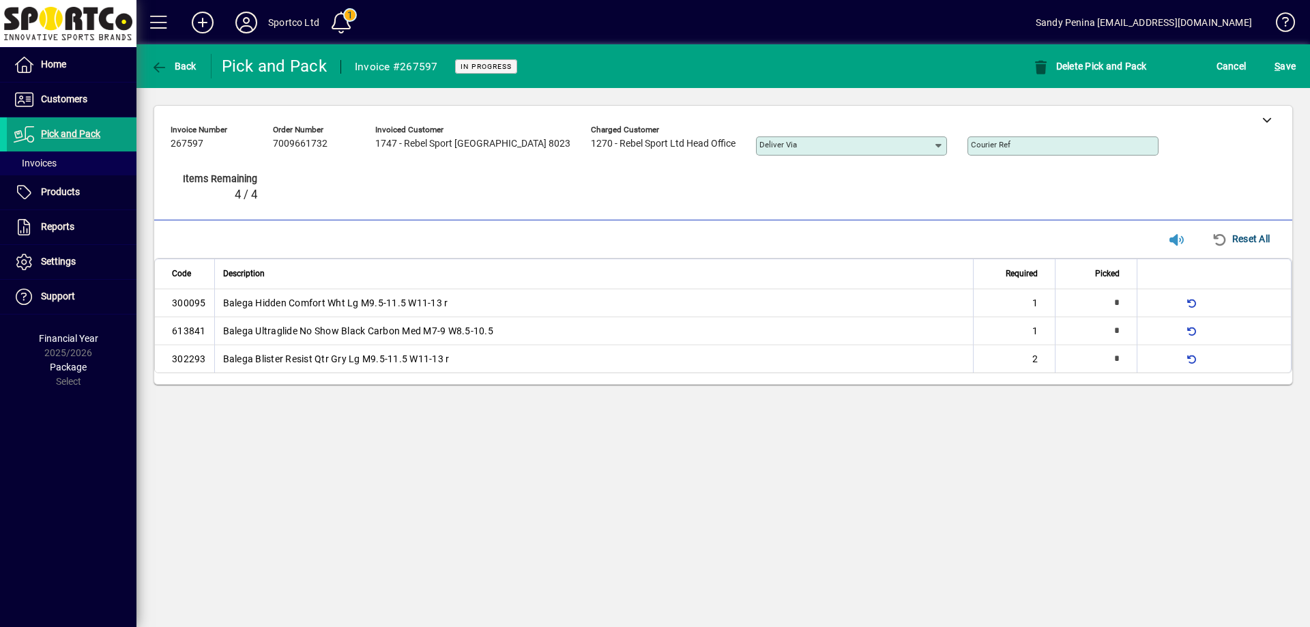
type input "*"
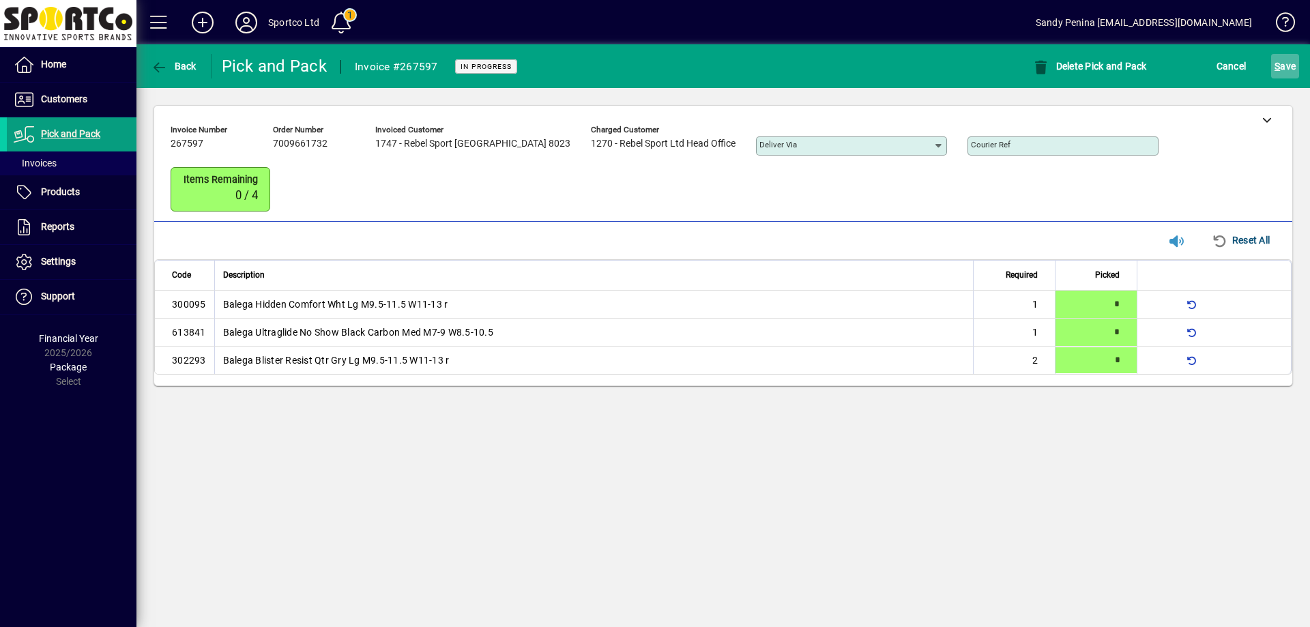
click at [1290, 76] on span "S ave" at bounding box center [1284, 66] width 21 height 22
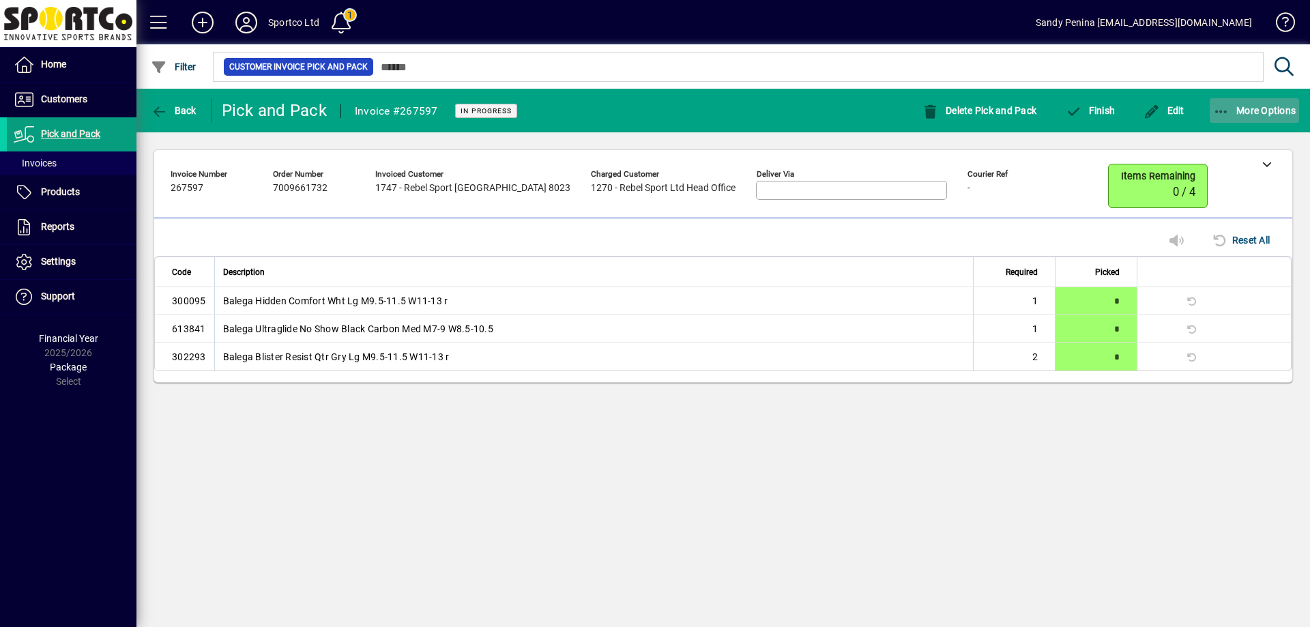
click at [1219, 113] on icon "button" at bounding box center [1221, 112] width 17 height 14
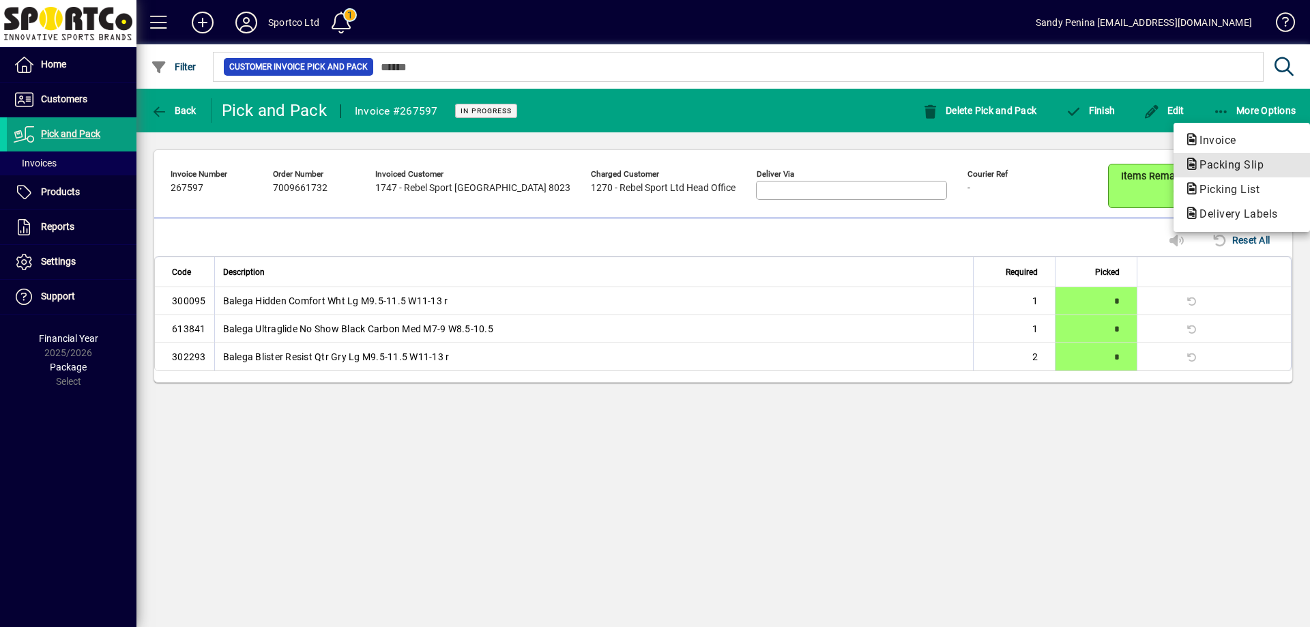
click at [1219, 169] on span "Packing Slip" at bounding box center [1227, 164] width 86 height 13
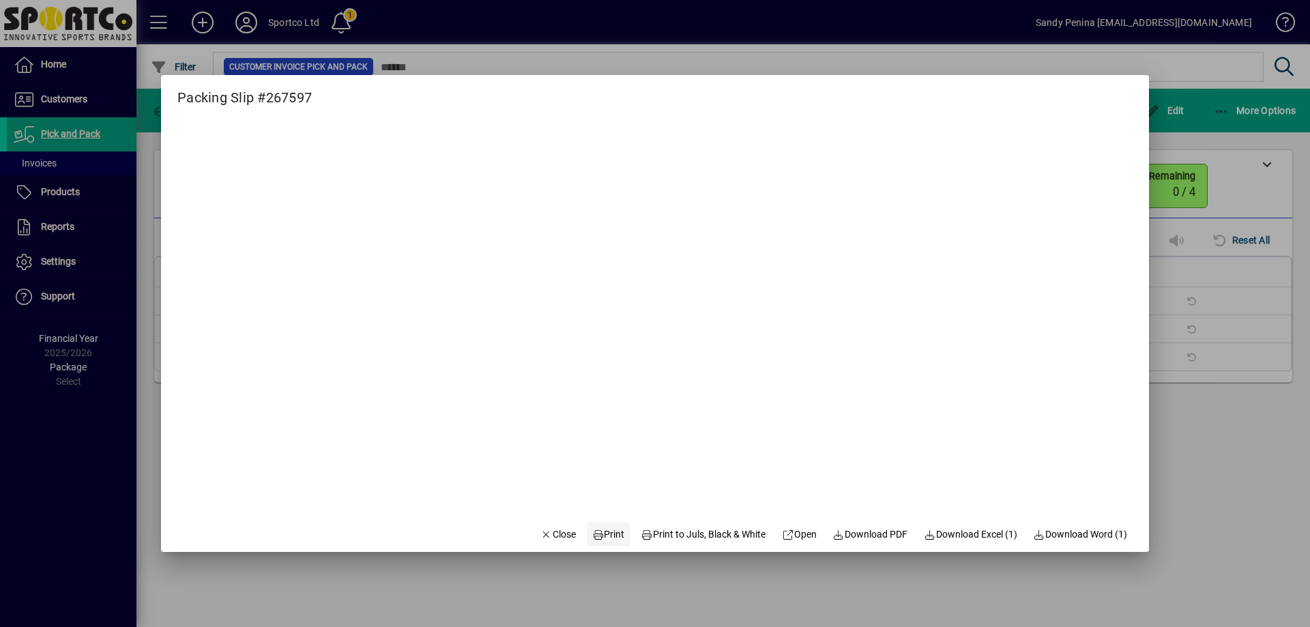
click at [592, 532] on span "Print" at bounding box center [608, 534] width 33 height 14
click at [553, 536] on span "Close" at bounding box center [557, 534] width 35 height 14
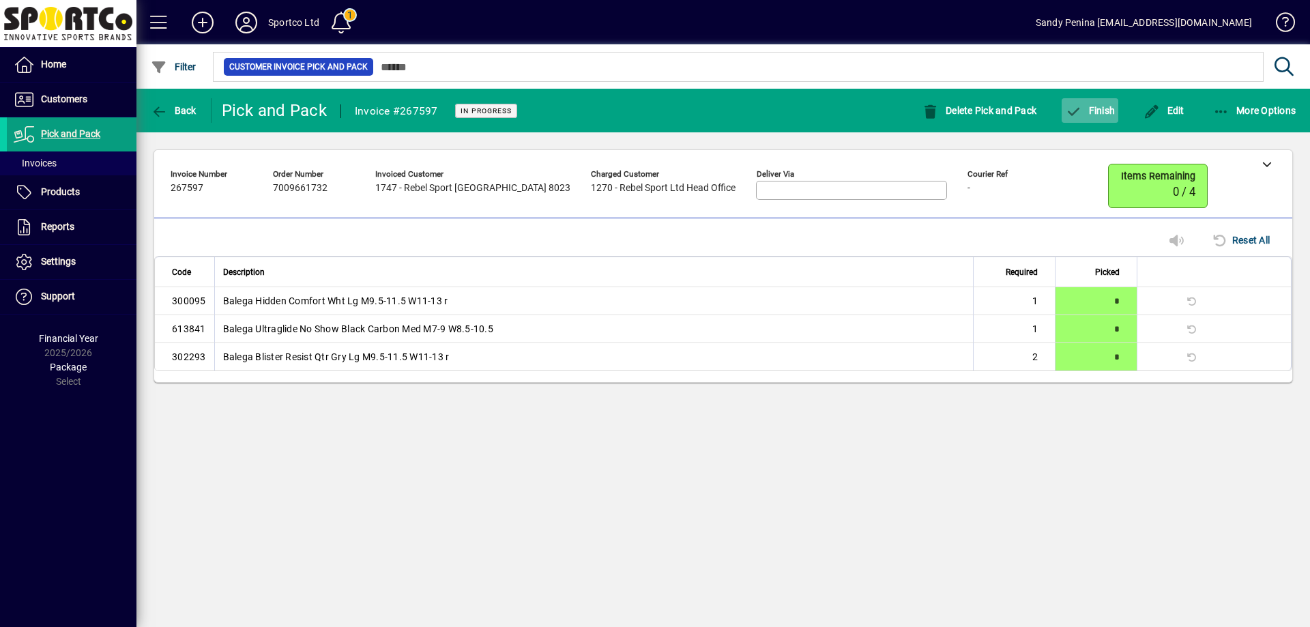
drag, startPoint x: 1078, startPoint y: 79, endPoint x: 1089, endPoint y: 123, distance: 45.2
click at [1080, 95] on mat-drawer-content "**********" at bounding box center [722, 313] width 1173 height 627
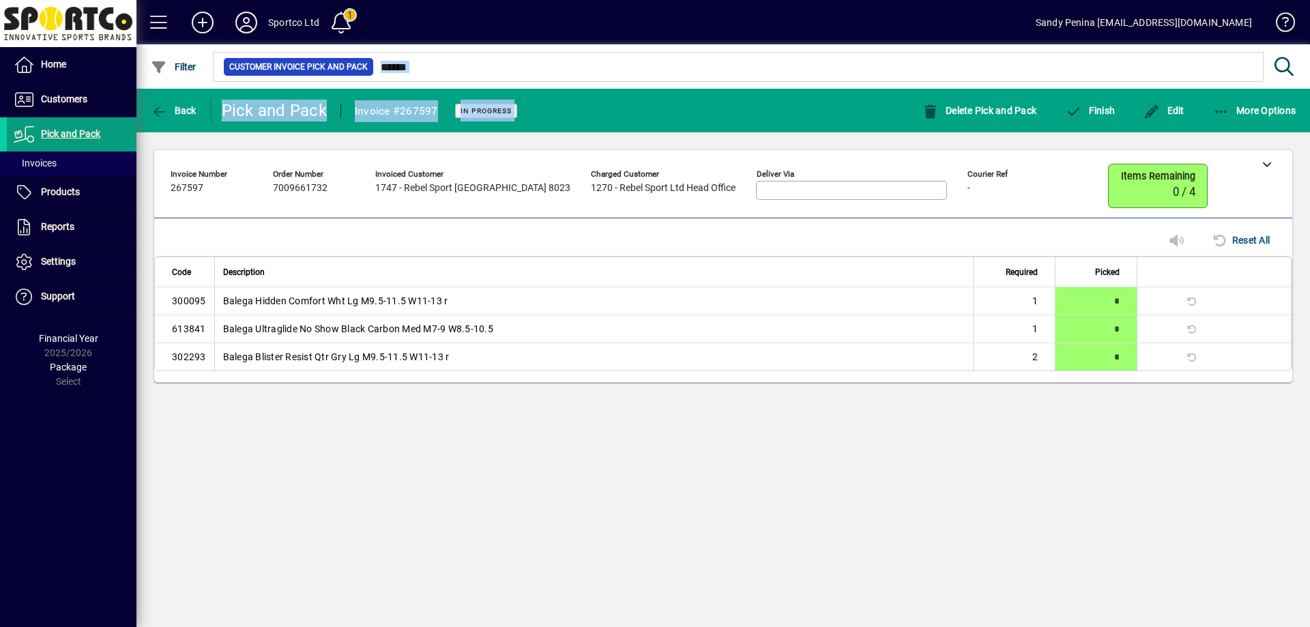
click at [1089, 130] on mat-toolbar-row "Back Pick and Pack Invoice #267597 In Progress Delete Pick and Pack Finish Edit…" at bounding box center [722, 111] width 1173 height 44
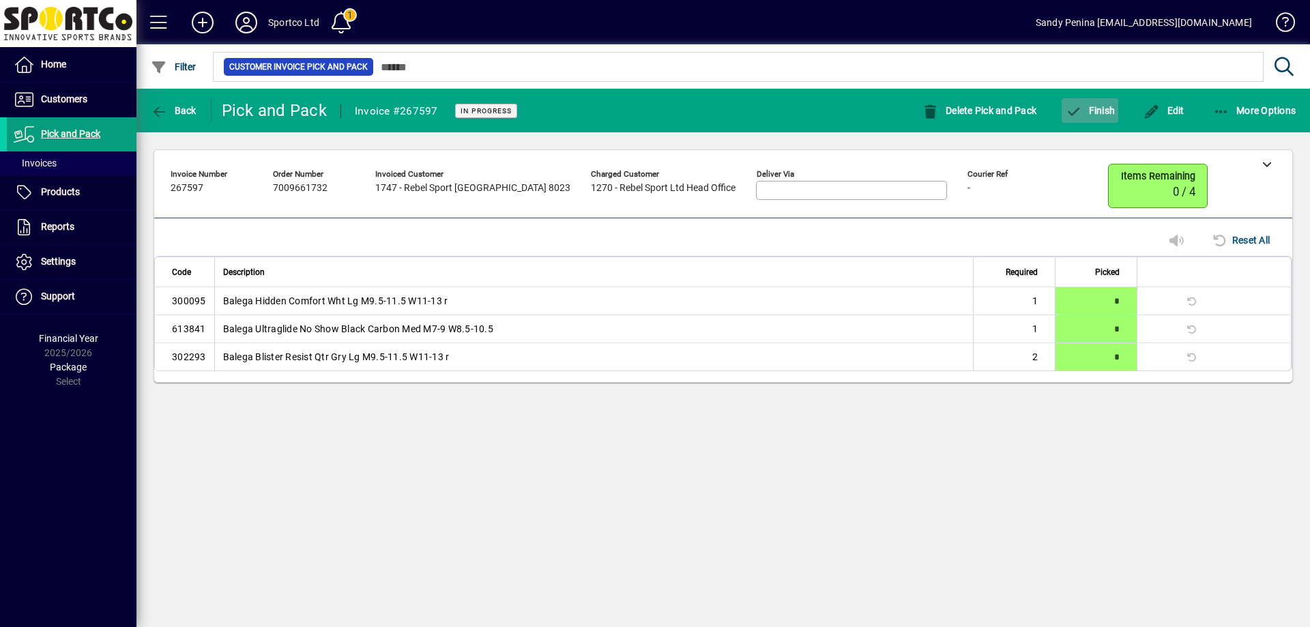
click at [1085, 113] on span "Finish" at bounding box center [1090, 110] width 50 height 11
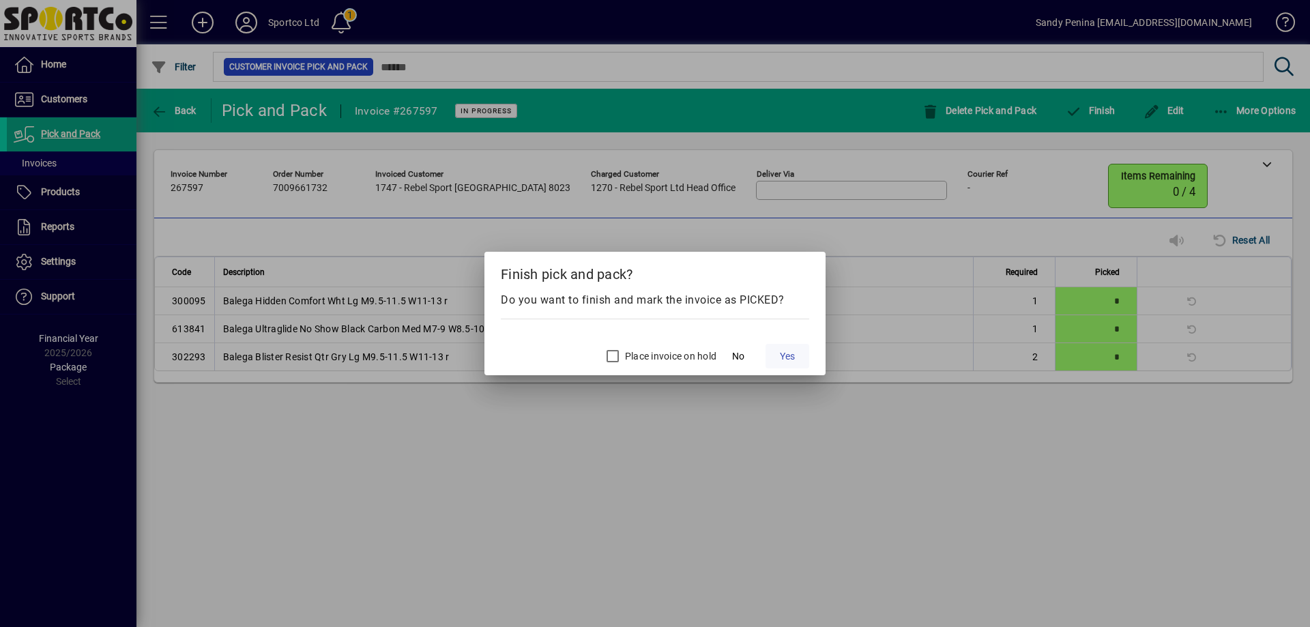
click at [798, 353] on span at bounding box center [787, 356] width 44 height 33
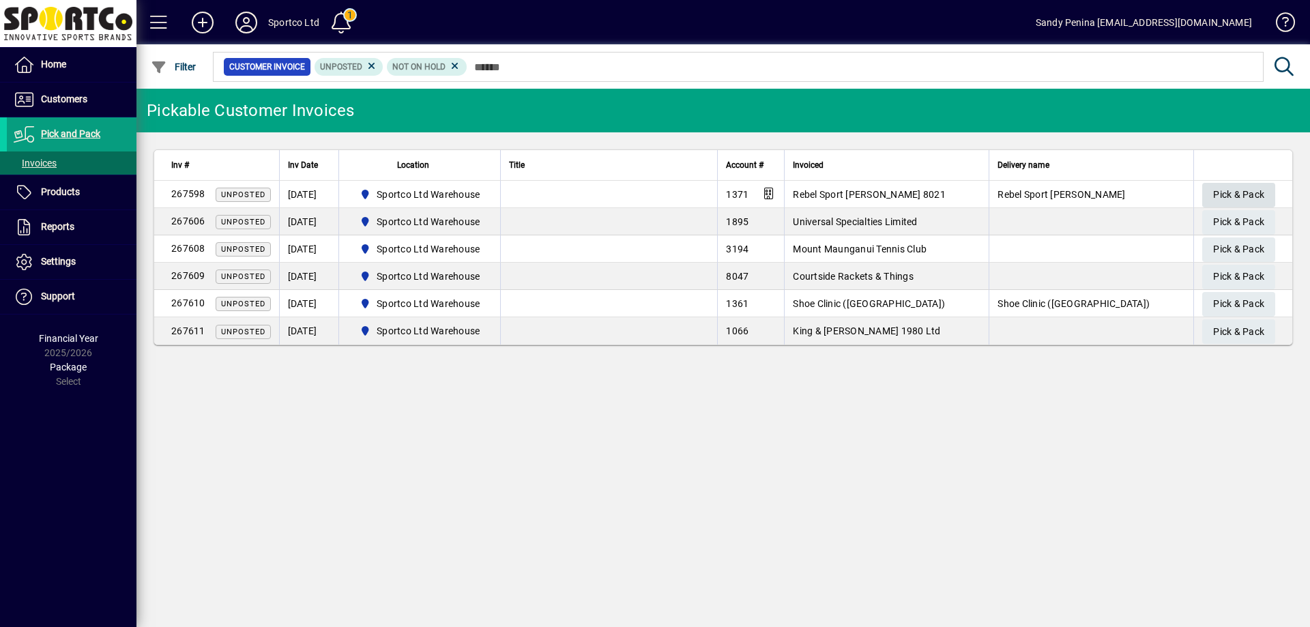
click at [1224, 196] on span "Pick & Pack" at bounding box center [1238, 194] width 51 height 23
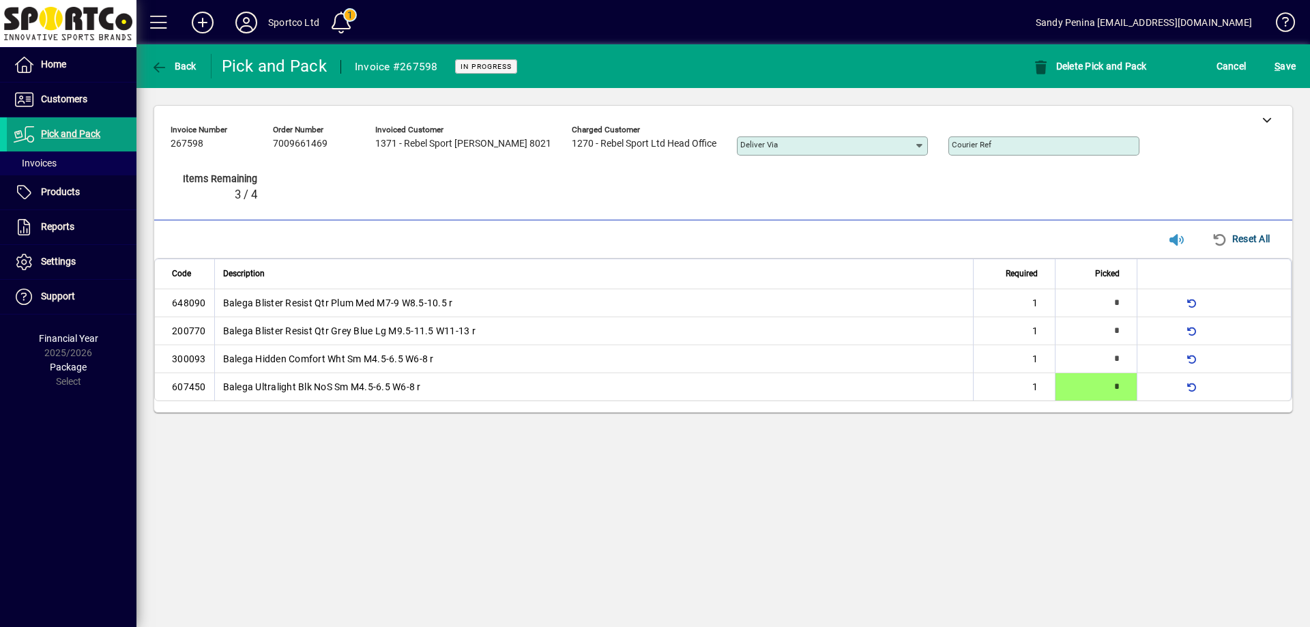
type input "*"
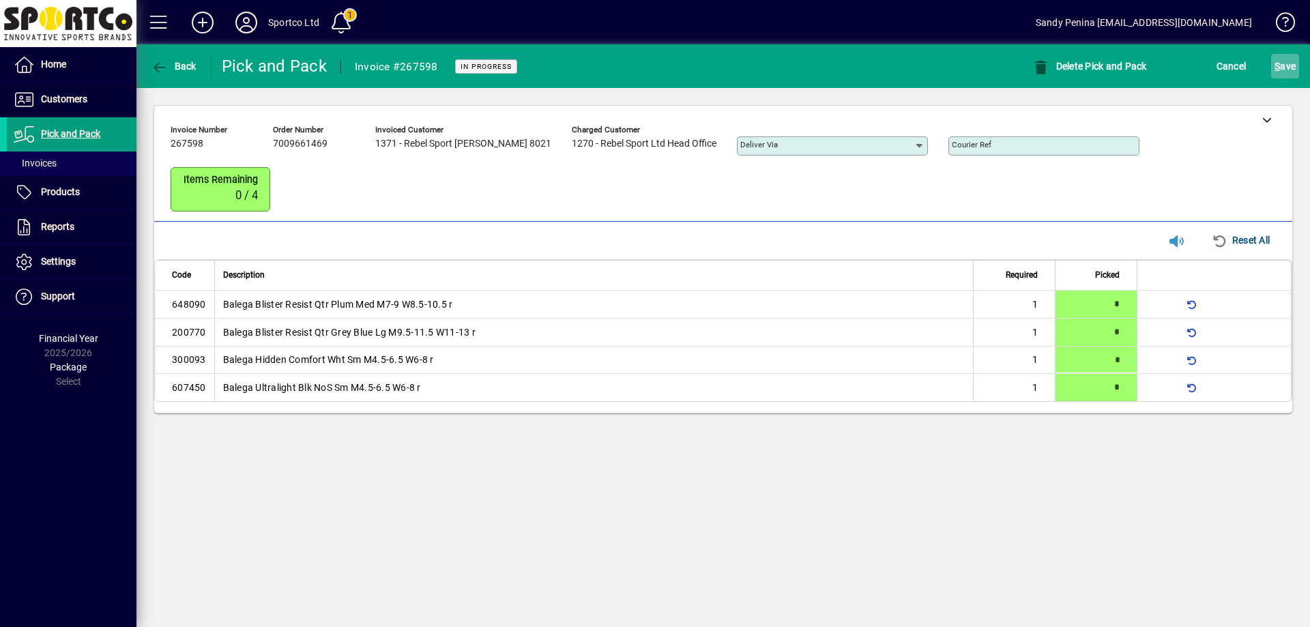
click at [1288, 55] on span "submit" at bounding box center [1285, 66] width 28 height 33
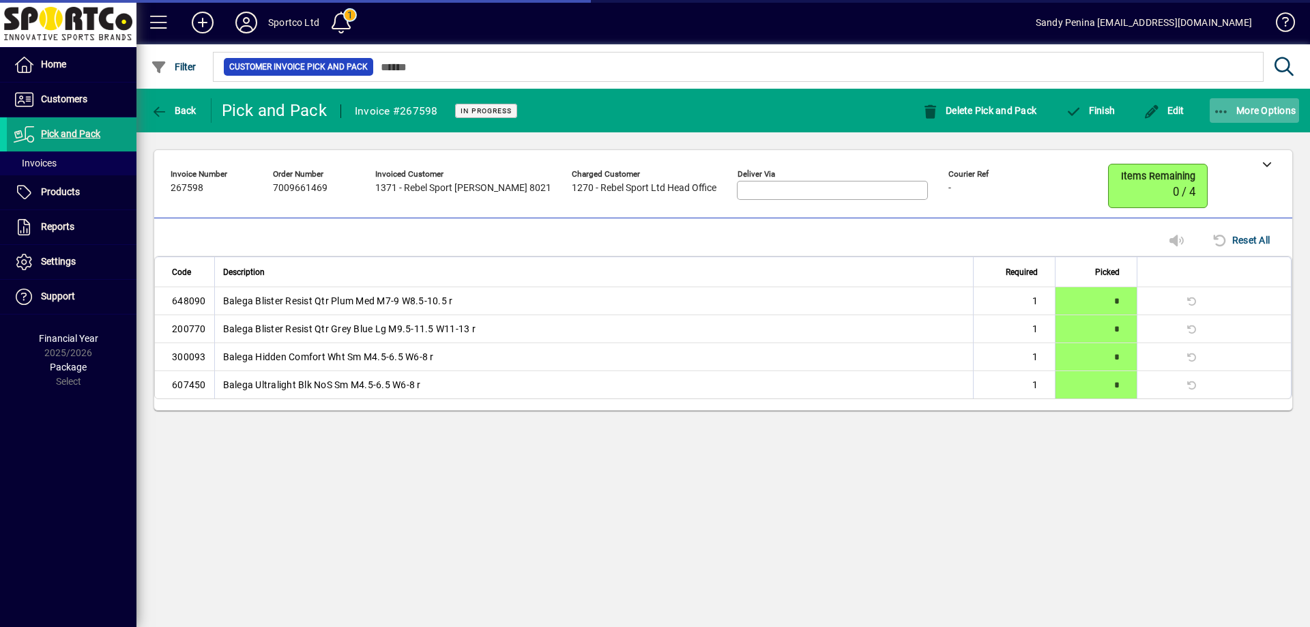
click at [1222, 112] on icon "button" at bounding box center [1221, 112] width 17 height 14
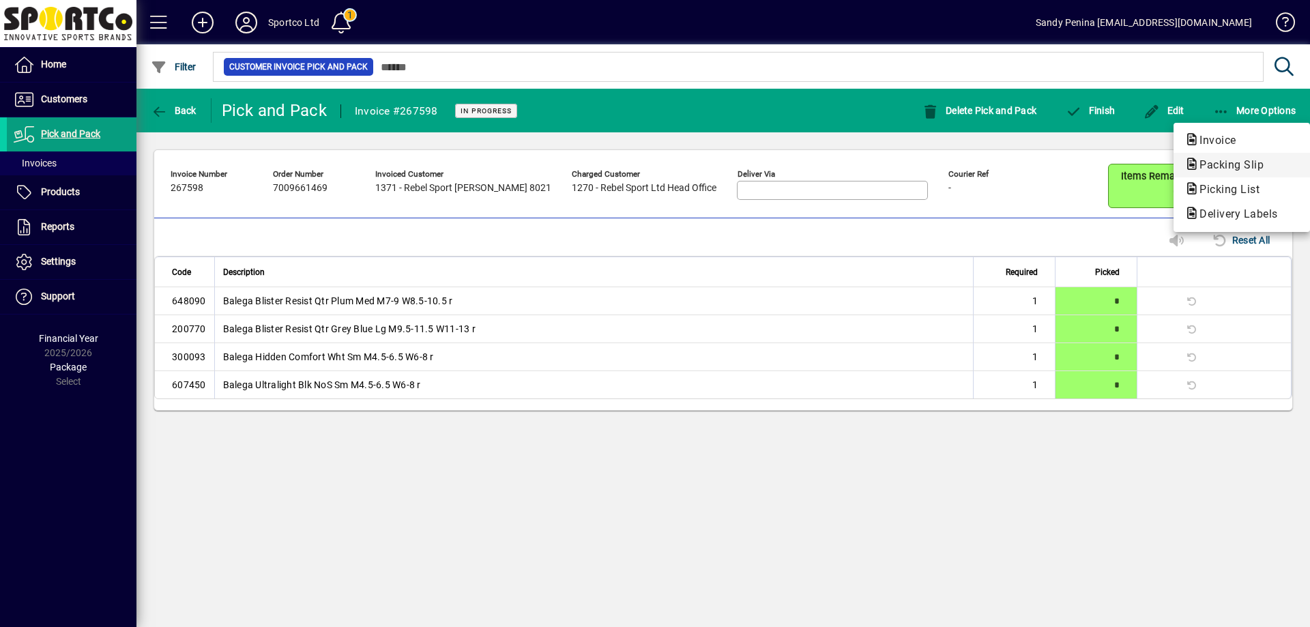
click at [1230, 166] on span "Packing Slip" at bounding box center [1227, 164] width 86 height 13
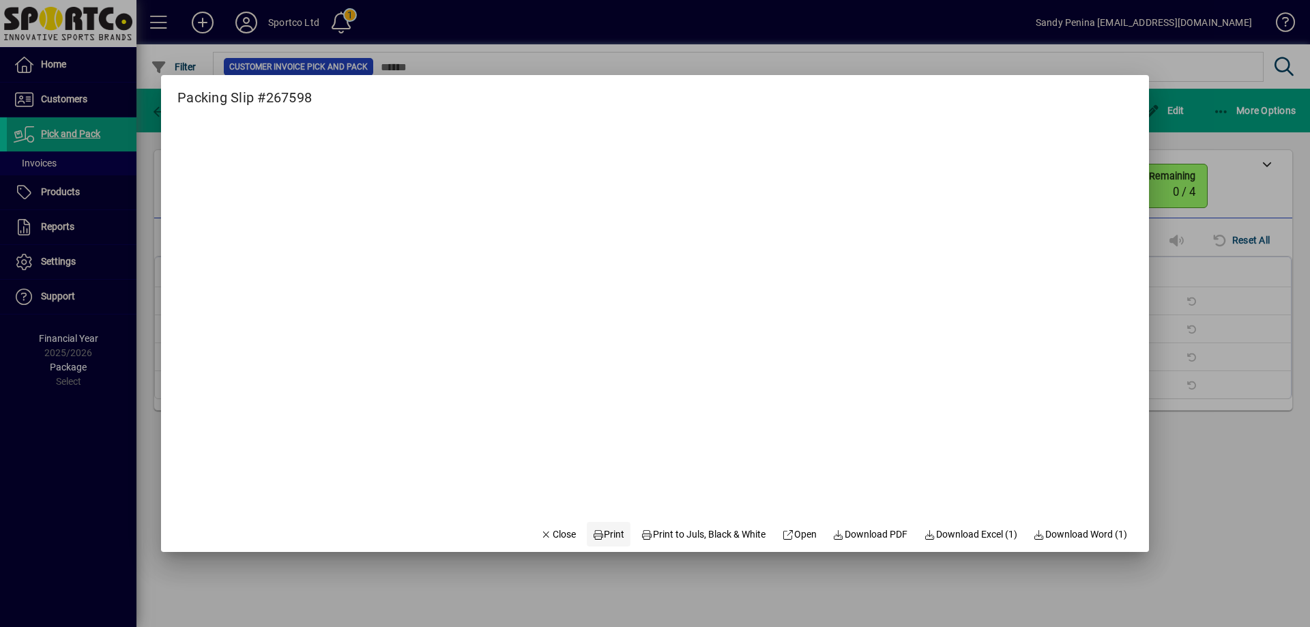
click at [613, 531] on span at bounding box center [609, 534] width 44 height 33
click at [540, 533] on span "Close" at bounding box center [557, 534] width 35 height 14
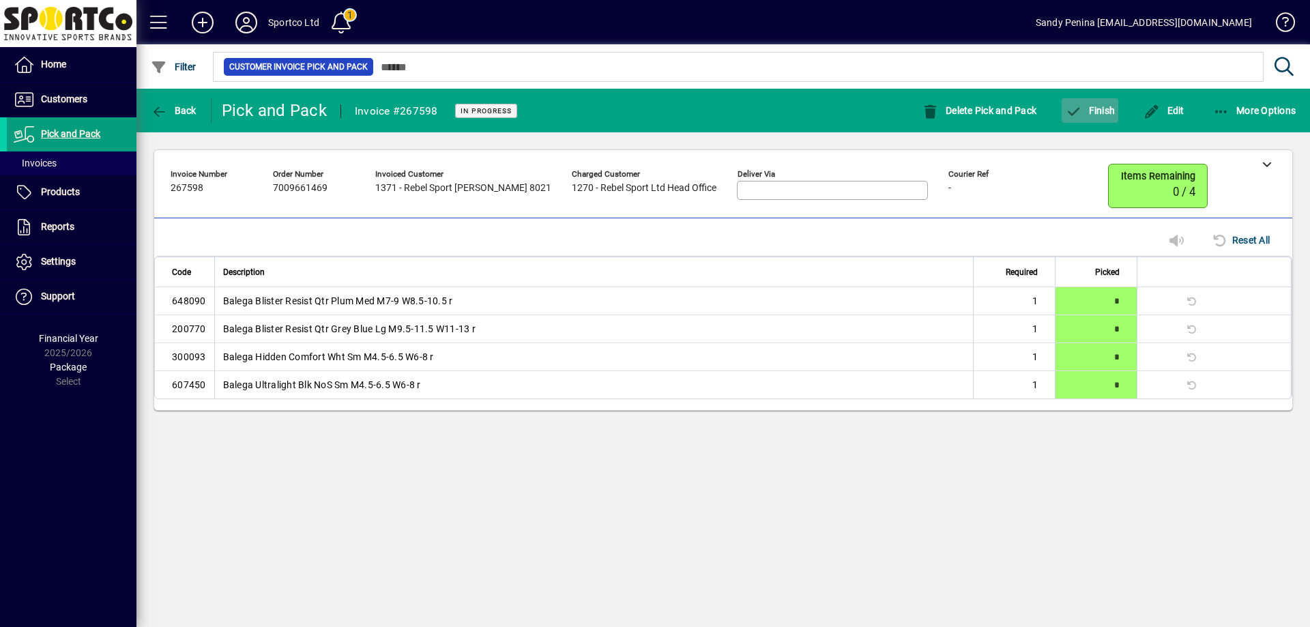
click at [1087, 104] on span "button" at bounding box center [1089, 110] width 57 height 33
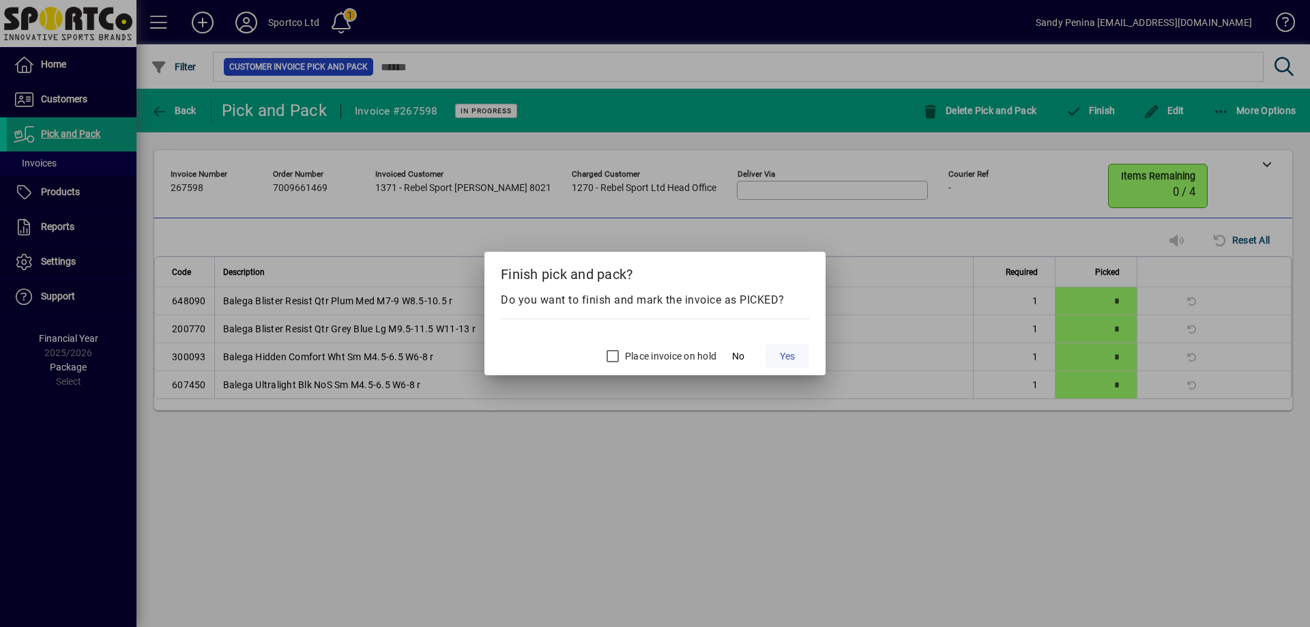
click at [783, 369] on span at bounding box center [787, 356] width 44 height 33
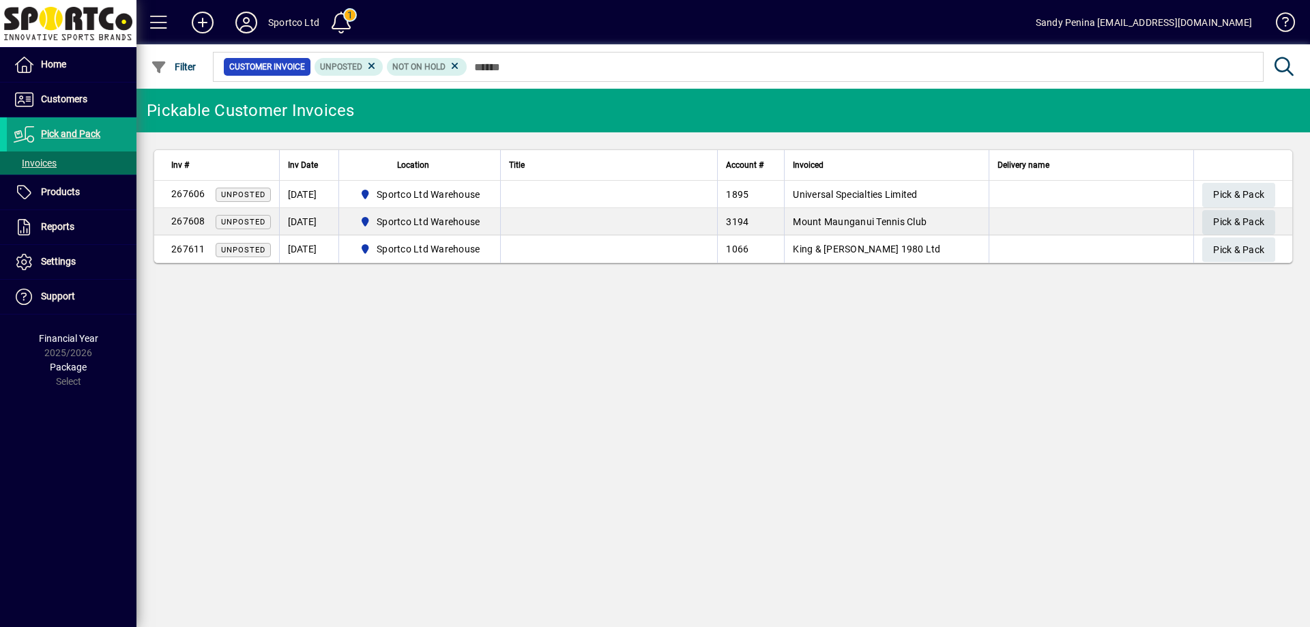
click at [1260, 216] on span "Pick & Pack" at bounding box center [1238, 222] width 51 height 23
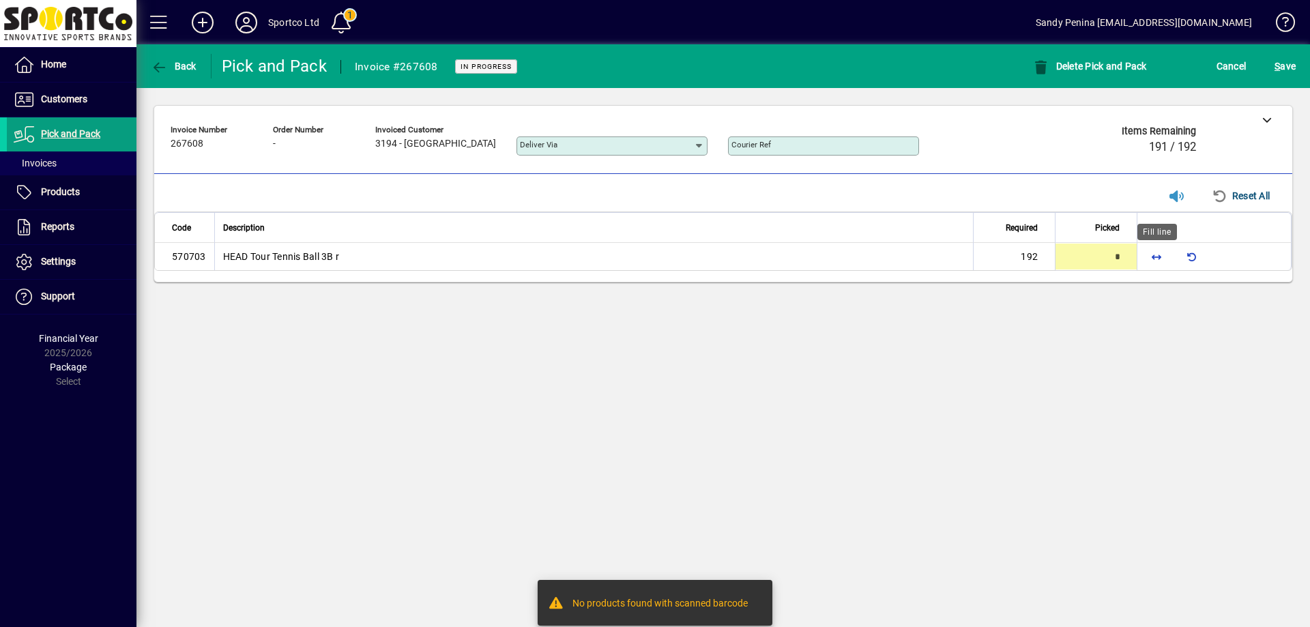
click at [1158, 263] on span "button" at bounding box center [1156, 256] width 33 height 33
type input "***"
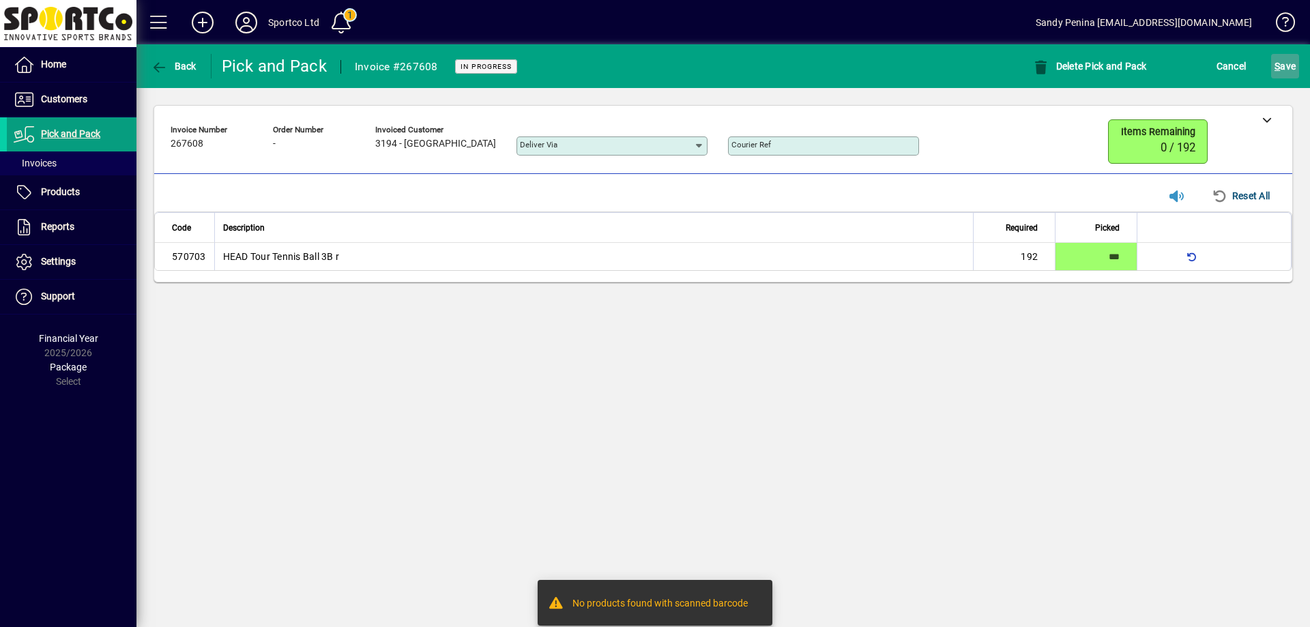
click at [1282, 61] on span "S ave" at bounding box center [1284, 66] width 21 height 22
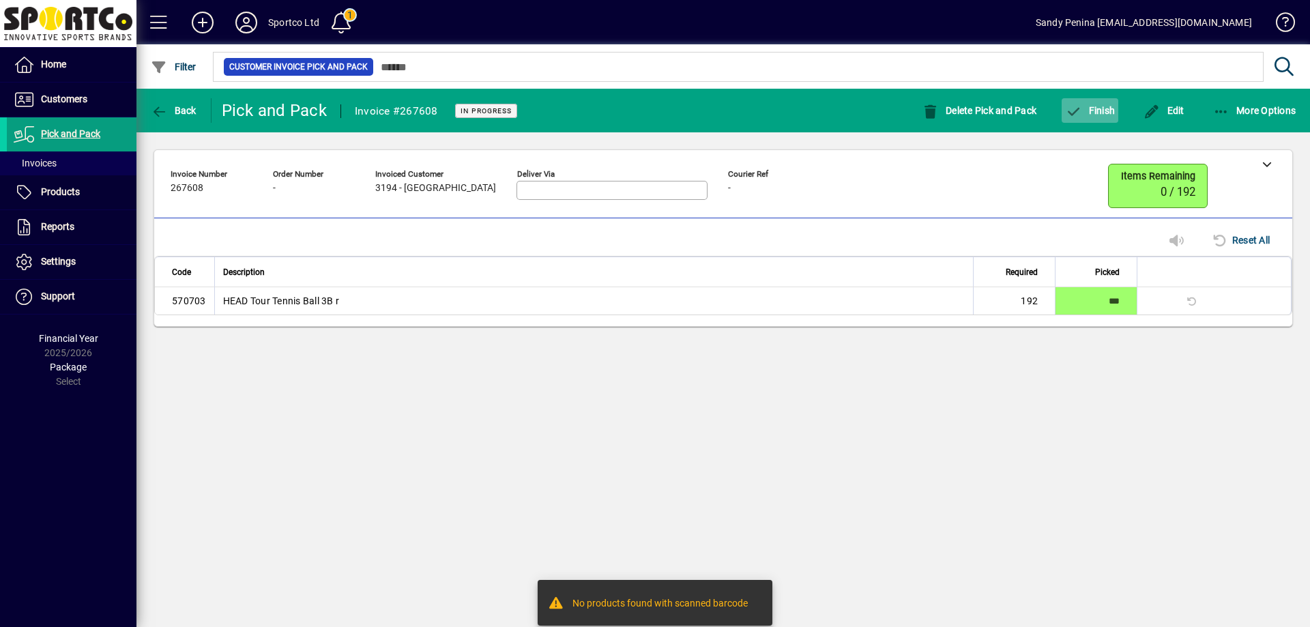
click at [1089, 120] on span "button" at bounding box center [1089, 110] width 57 height 33
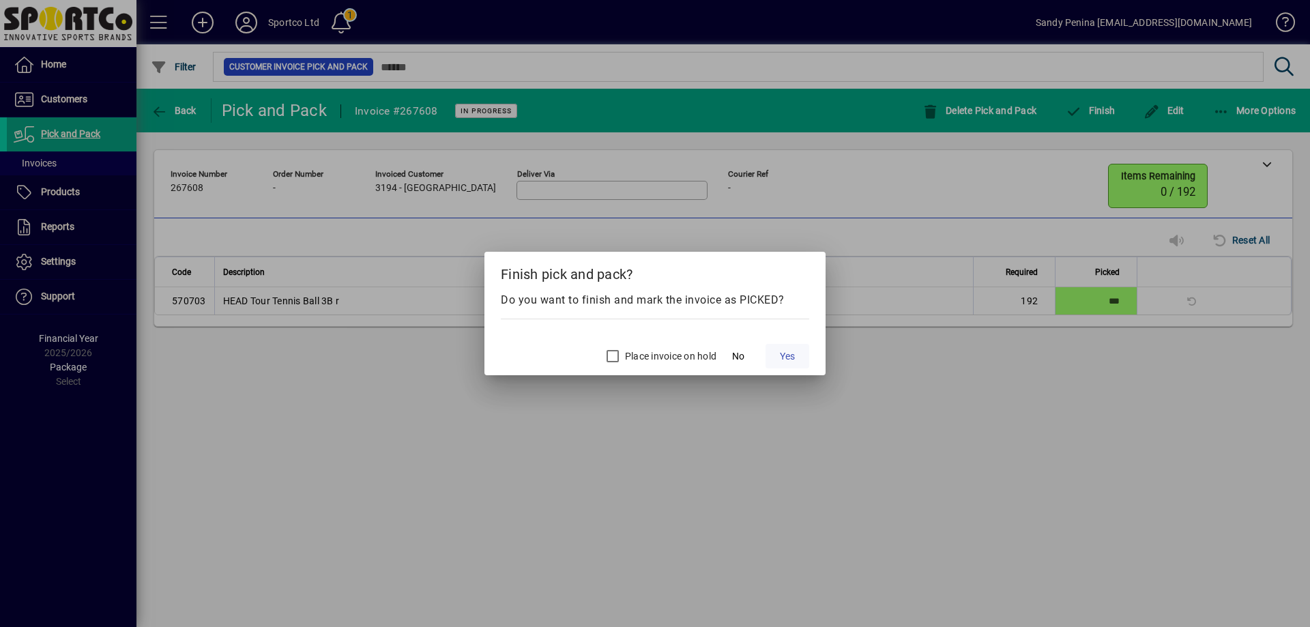
click at [778, 348] on span at bounding box center [787, 356] width 44 height 33
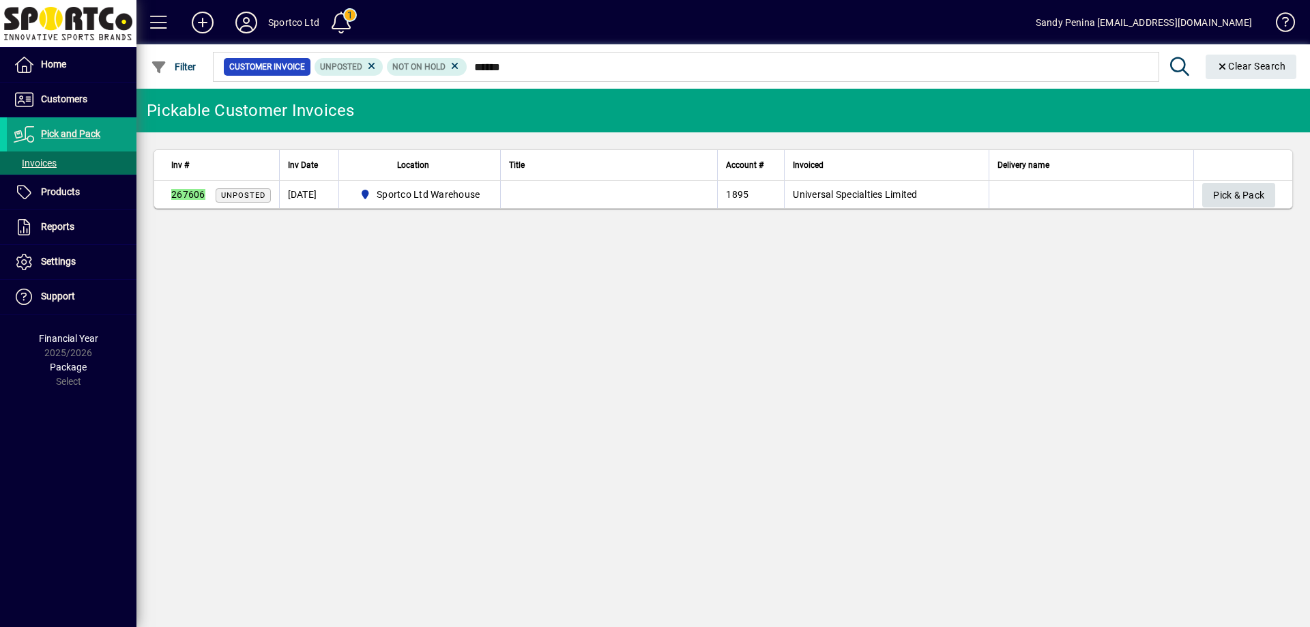
type input "******"
click at [1235, 203] on span "Pick & Pack" at bounding box center [1238, 195] width 51 height 23
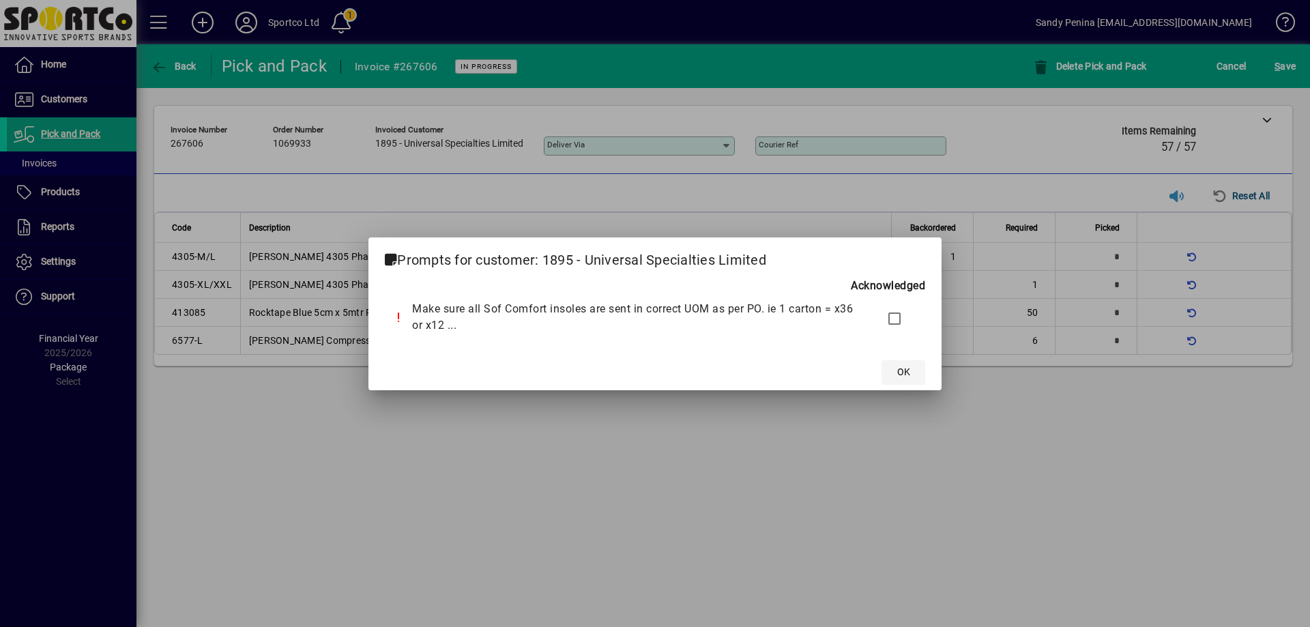
click at [894, 379] on span at bounding box center [903, 372] width 44 height 33
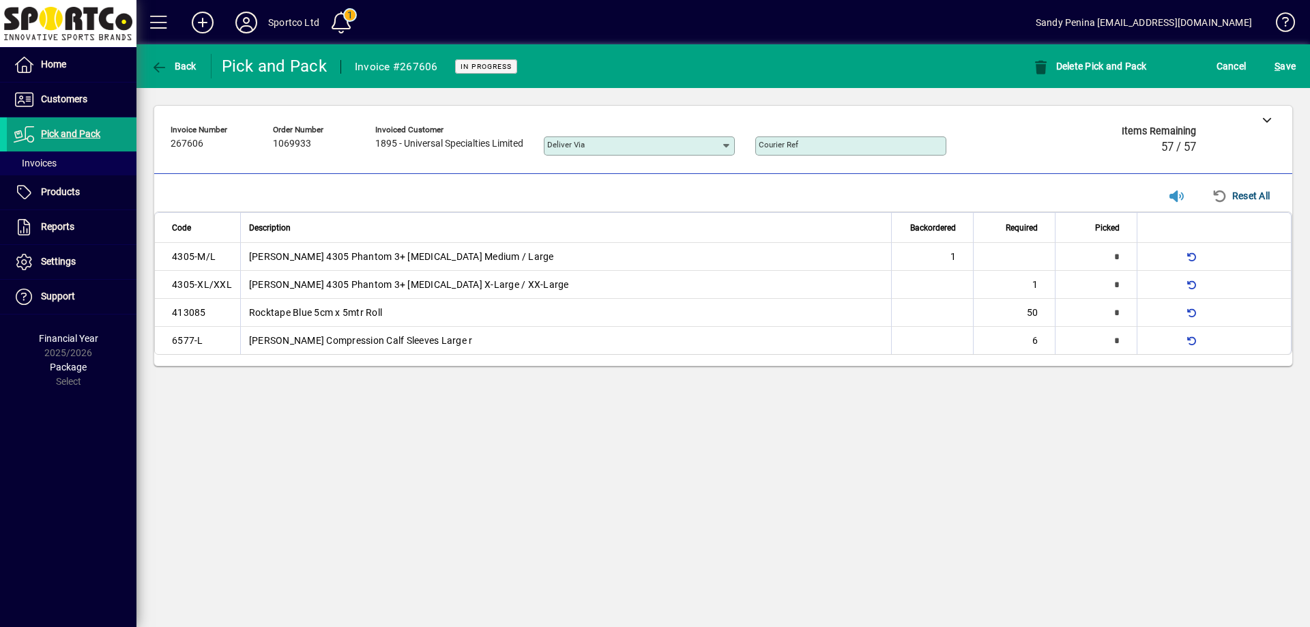
type input "*"
click at [1149, 323] on span "button" at bounding box center [1156, 312] width 33 height 33
type input "**"
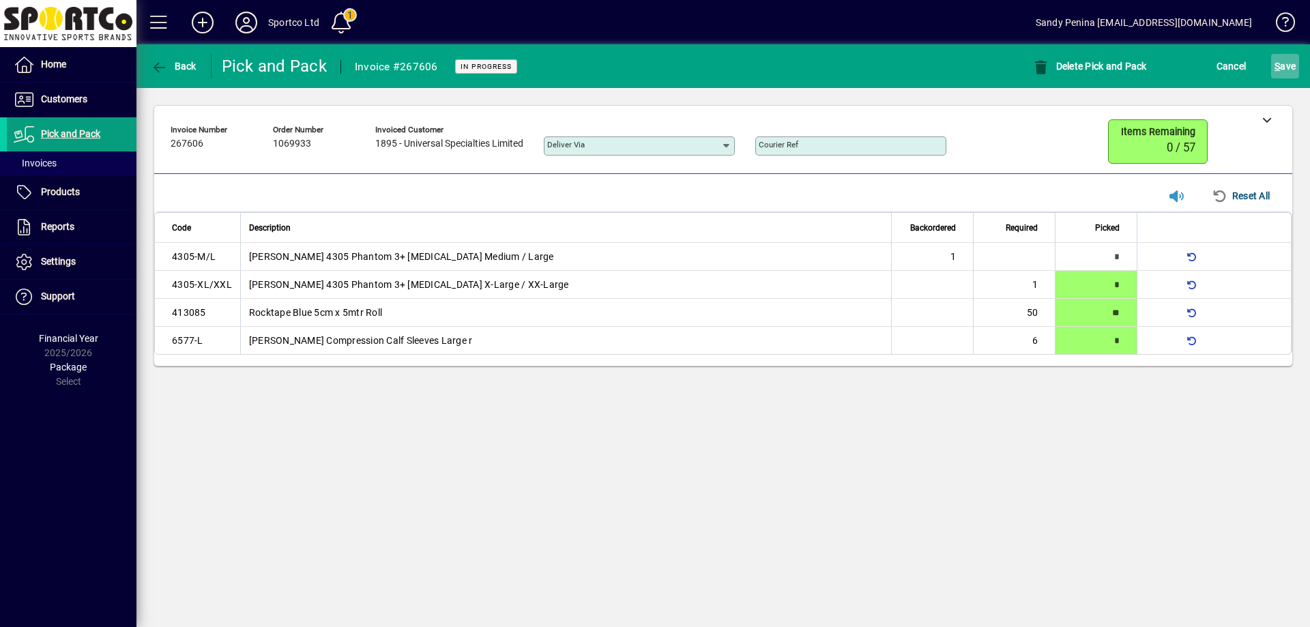
click at [1283, 68] on span "S ave" at bounding box center [1284, 66] width 21 height 22
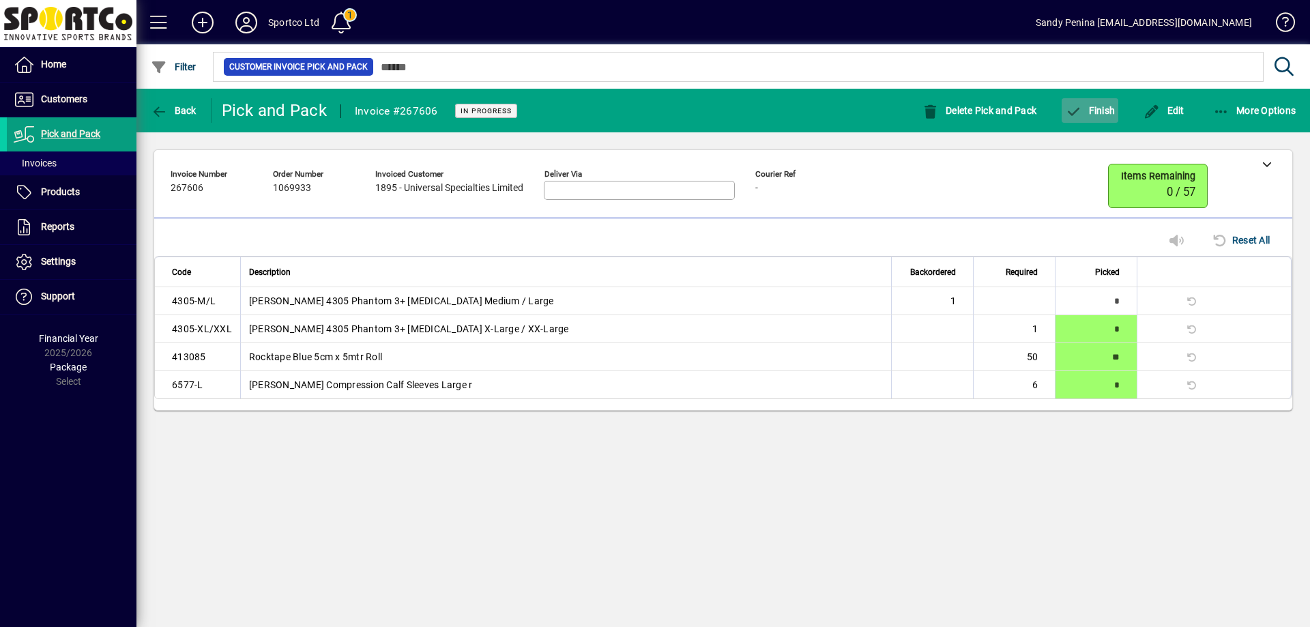
click at [1092, 104] on span "button" at bounding box center [1089, 110] width 57 height 33
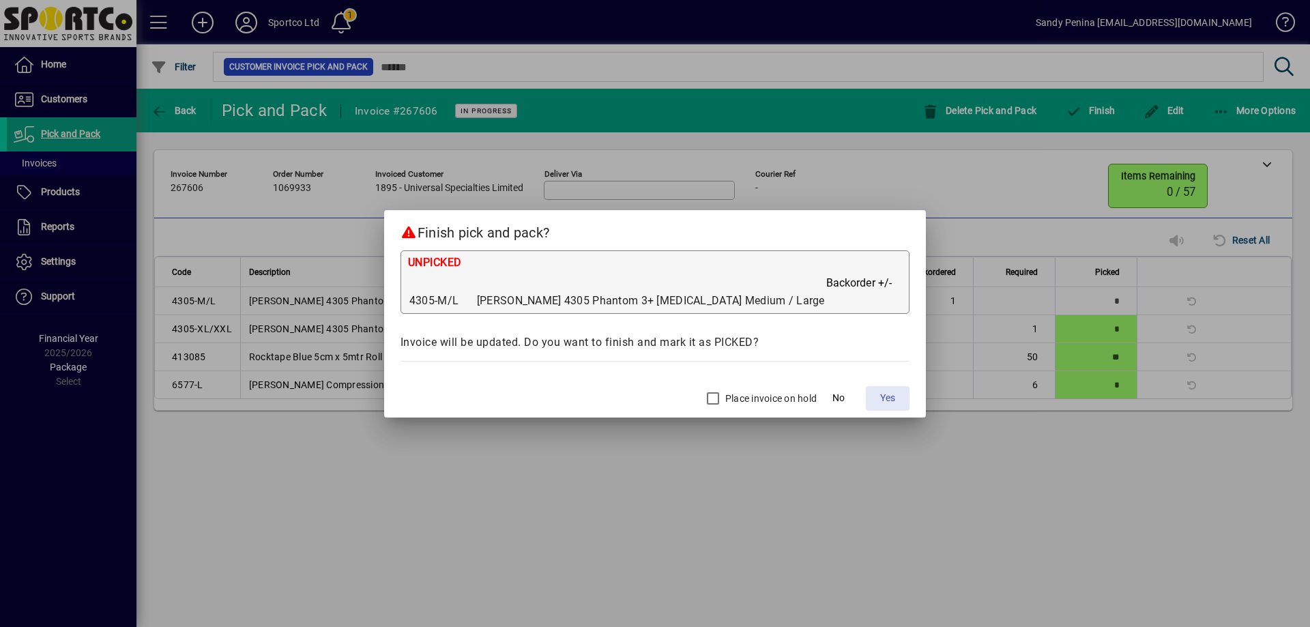
click at [866, 400] on span at bounding box center [888, 398] width 44 height 33
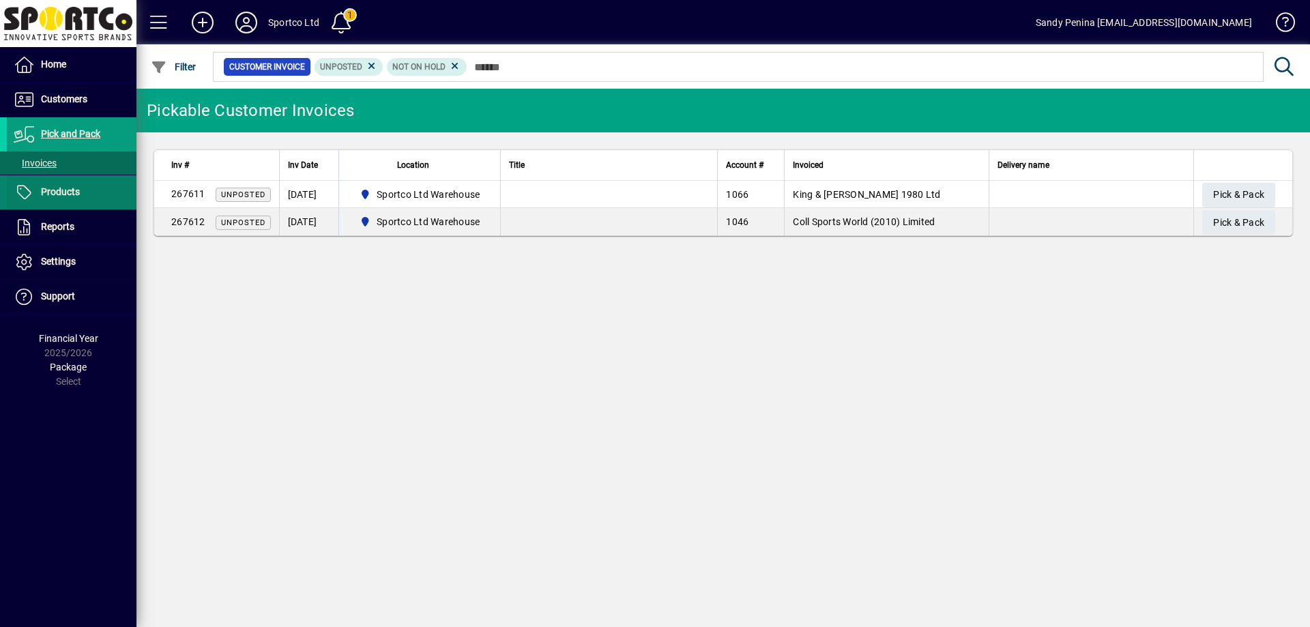
click at [35, 201] on span at bounding box center [72, 192] width 130 height 33
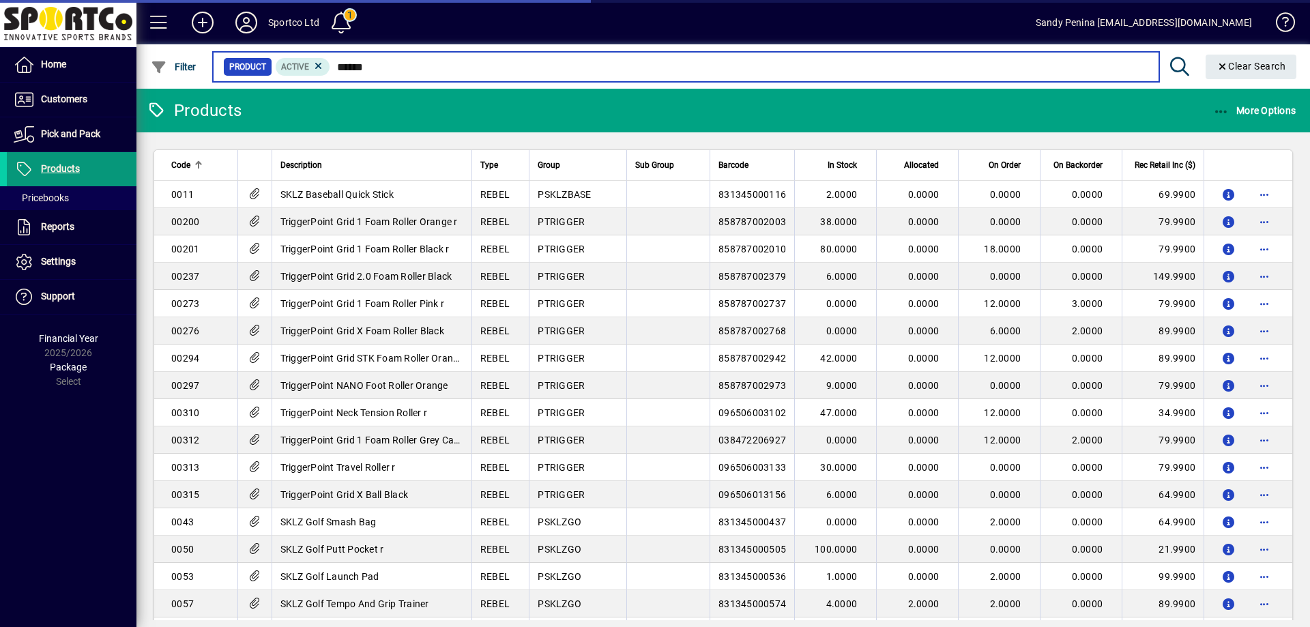
type input "*******"
